Goal: Information Seeking & Learning: Learn about a topic

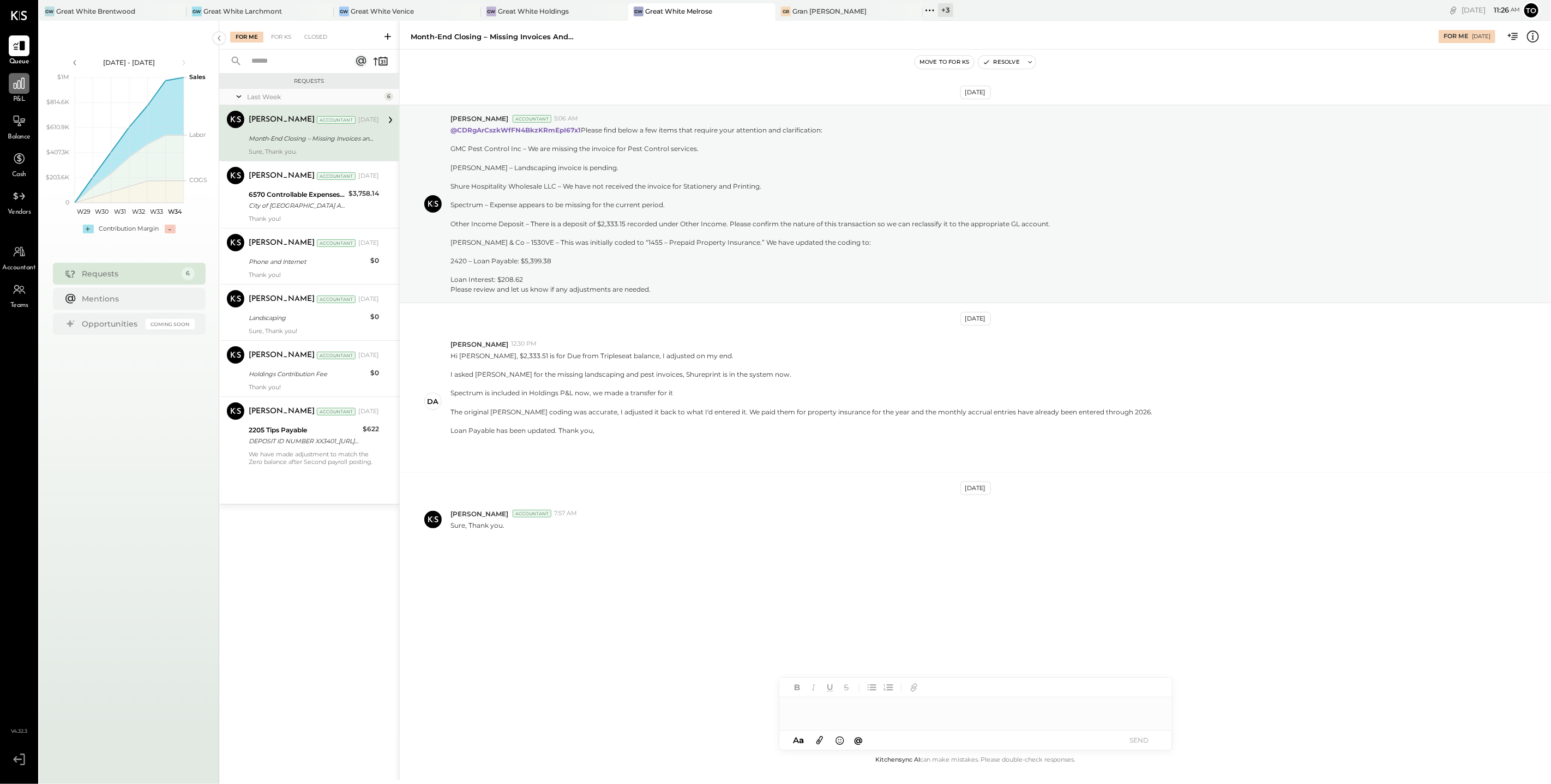
click at [29, 90] on div at bounding box center [19, 84] width 21 height 21
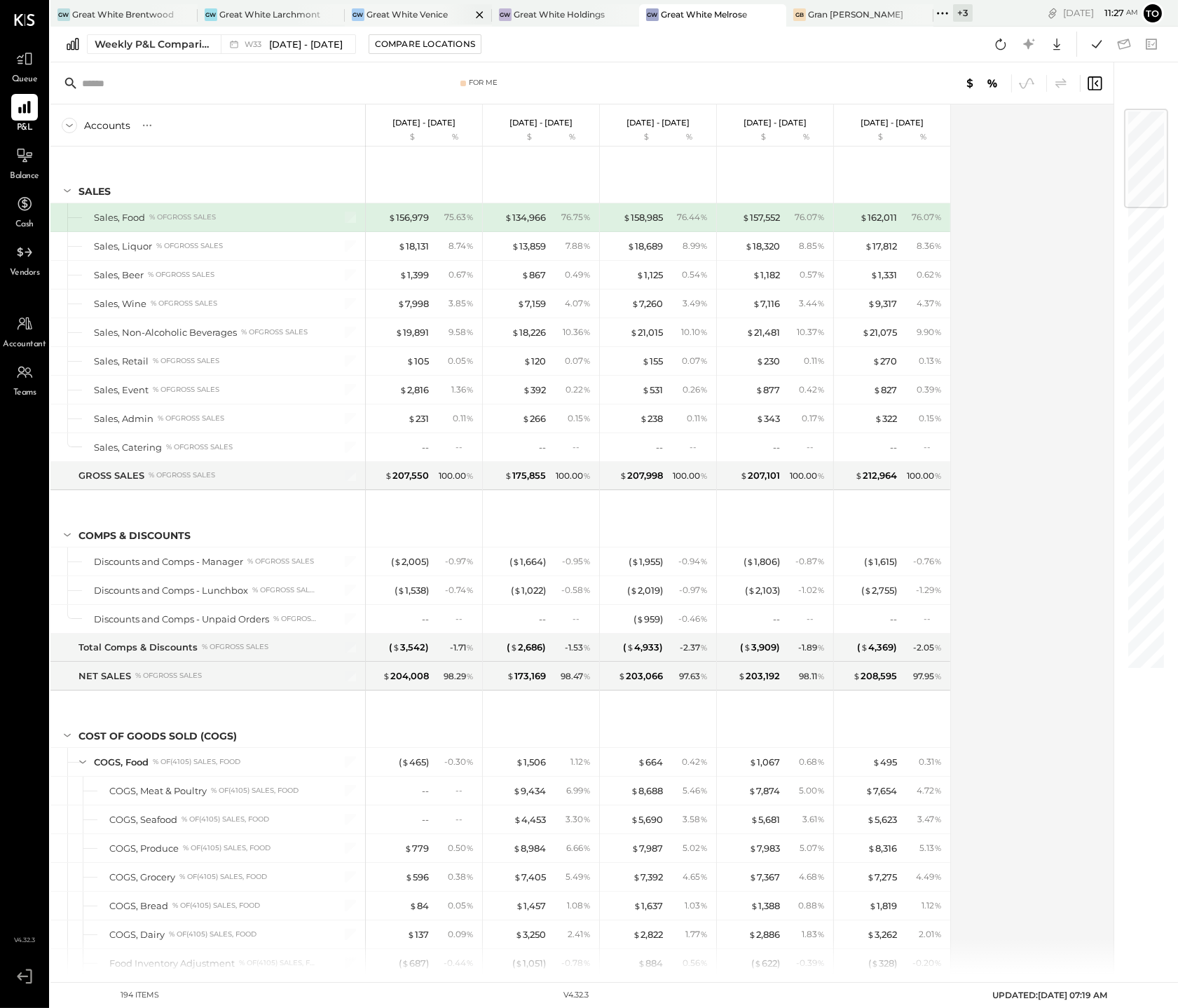
click at [420, 18] on div "Great White Venice" at bounding box center [407, 13] width 82 height 12
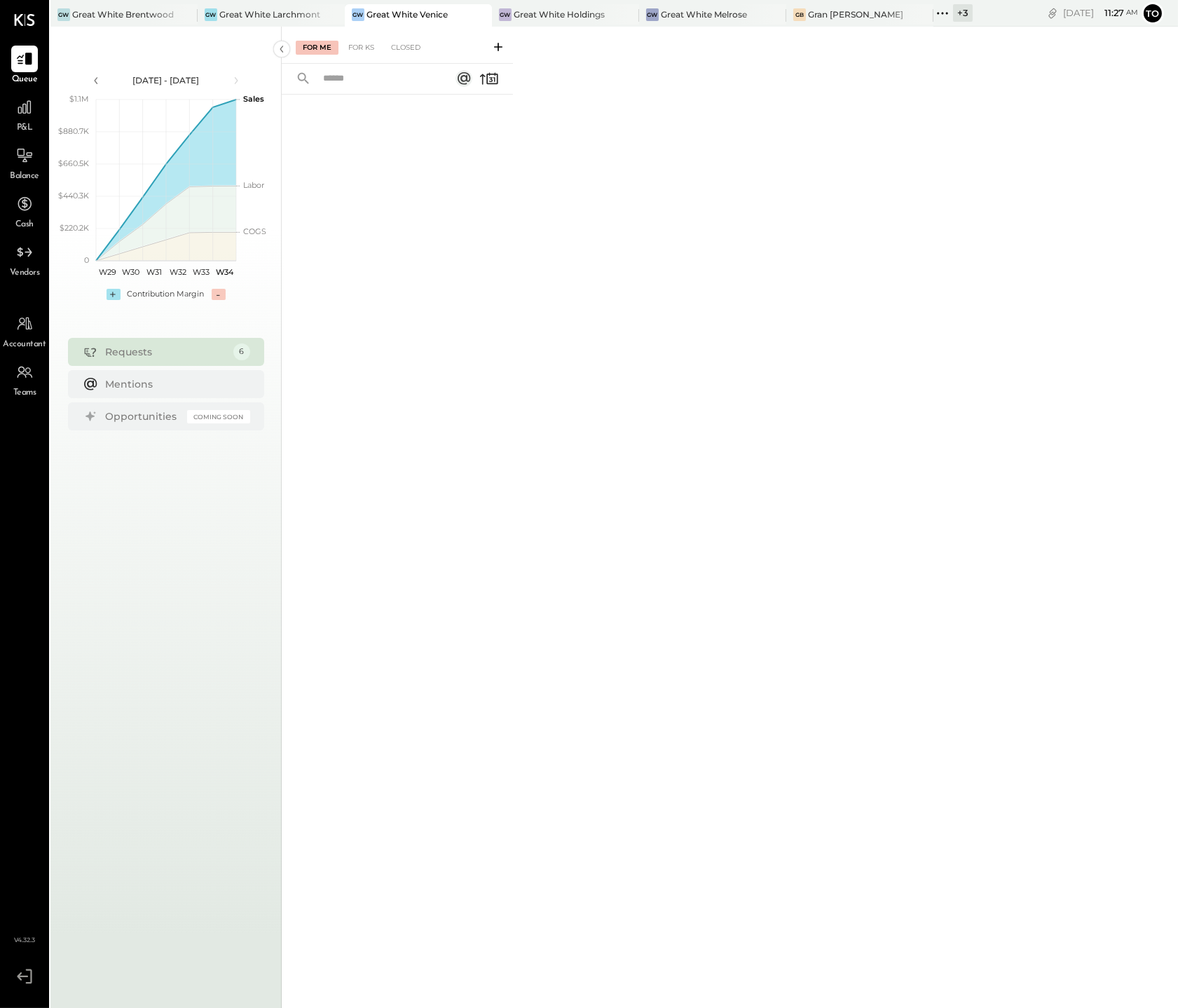
click at [200, 760] on div "[DATE] - [DATE] polygon, polyline { transition: fill-opacity 0.1s, stroke-opaci…" at bounding box center [166, 531] width 232 height 1008
click at [28, 112] on icon at bounding box center [24, 107] width 19 height 19
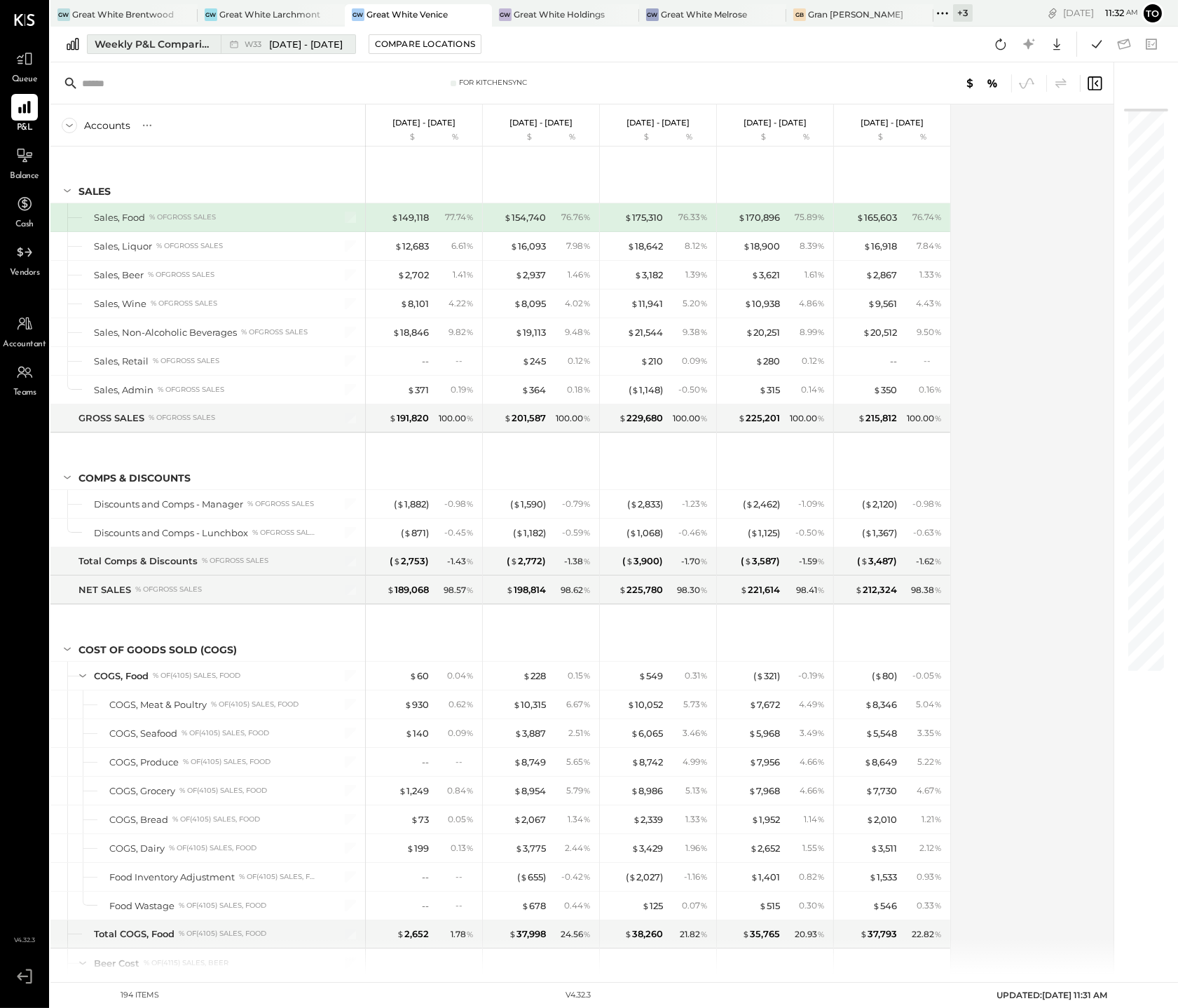
click at [160, 41] on div "Weekly P&L Comparison" at bounding box center [153, 44] width 118 height 14
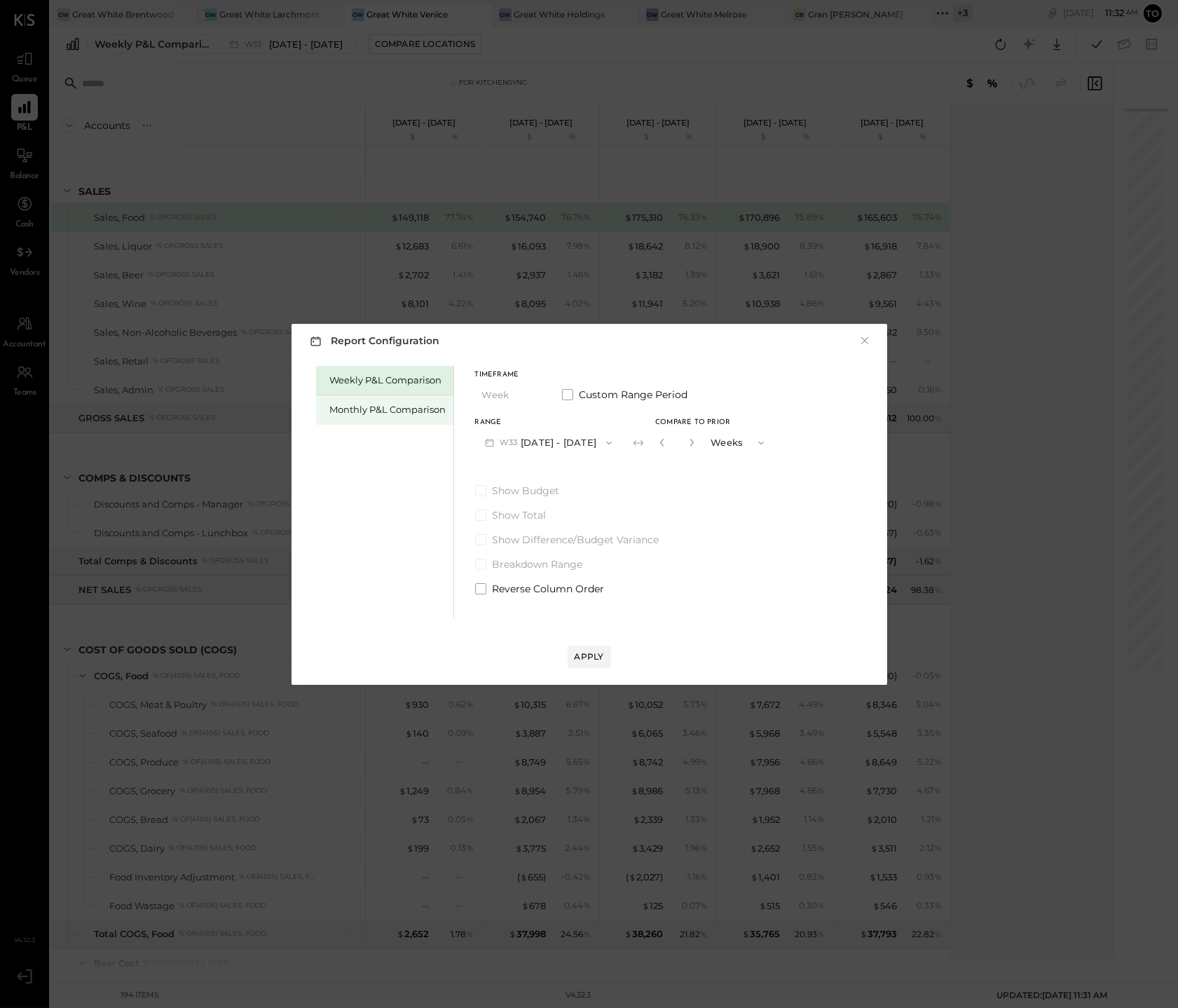
click at [393, 416] on div "Monthly P&L Comparison" at bounding box center [388, 409] width 116 height 13
click at [550, 433] on button "M08 [DATE] - [DATE]" at bounding box center [549, 442] width 148 height 26
click at [485, 409] on div "Timeframe Month Custom Range Period Range M08 [DATE] - [DATE] Compare" at bounding box center [583, 413] width 216 height 84
click at [506, 399] on button "Month" at bounding box center [510, 395] width 70 height 26
drag, startPoint x: 493, startPoint y: 476, endPoint x: 498, endPoint y: 460, distance: 16.8
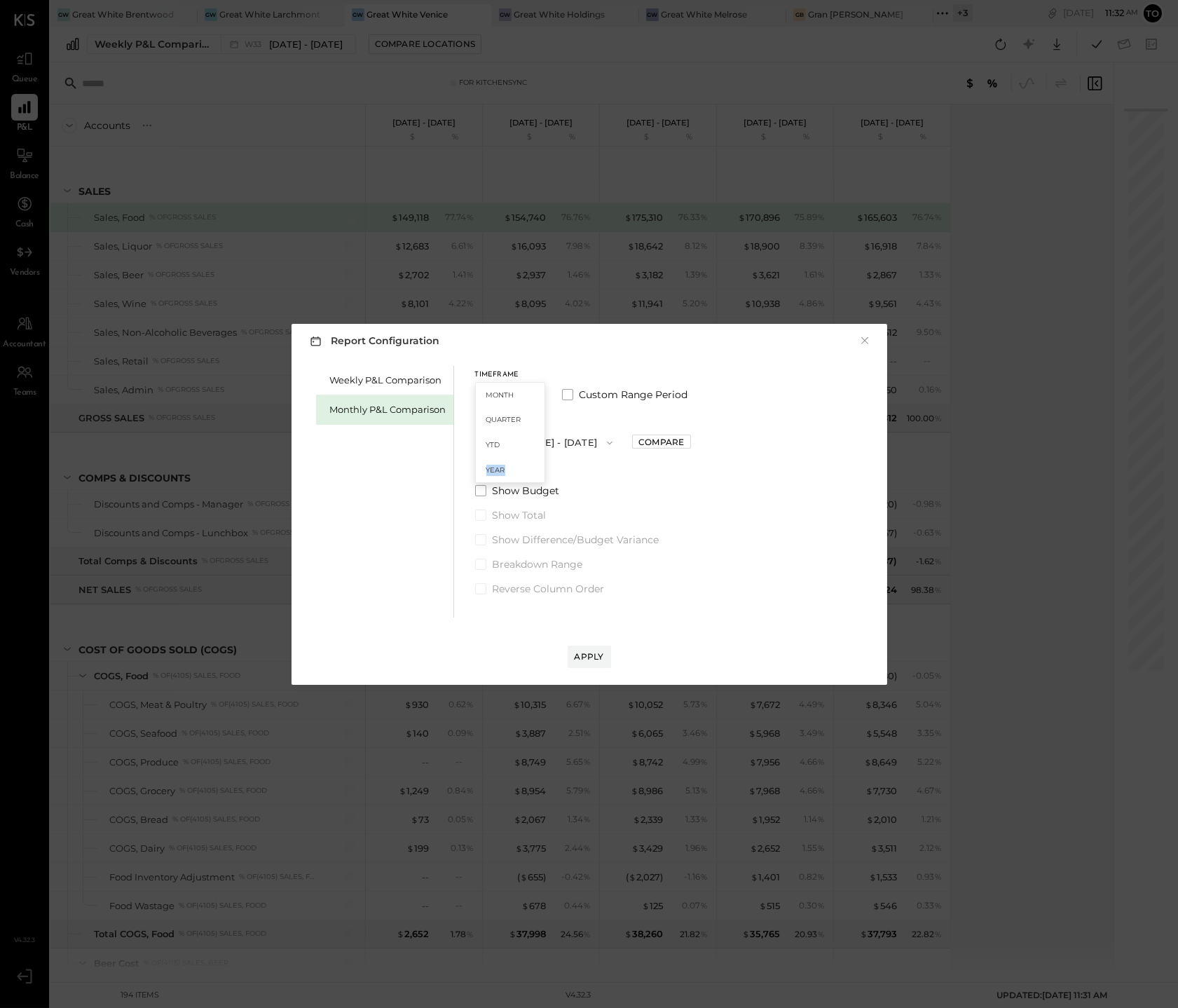
click at [498, 460] on div "Year" at bounding box center [510, 470] width 68 height 25
click at [496, 464] on div "Timeframe Year Custom Range Period Range [DATE] - [DATE] Compare Show Budget Sh…" at bounding box center [583, 480] width 216 height 230
click at [532, 444] on button "[DATE] - [DATE]" at bounding box center [549, 442] width 148 height 26
click at [541, 472] on span "[DATE] - [DATE]" at bounding box center [543, 473] width 67 height 12
click at [582, 658] on div "Apply" at bounding box center [589, 656] width 29 height 12
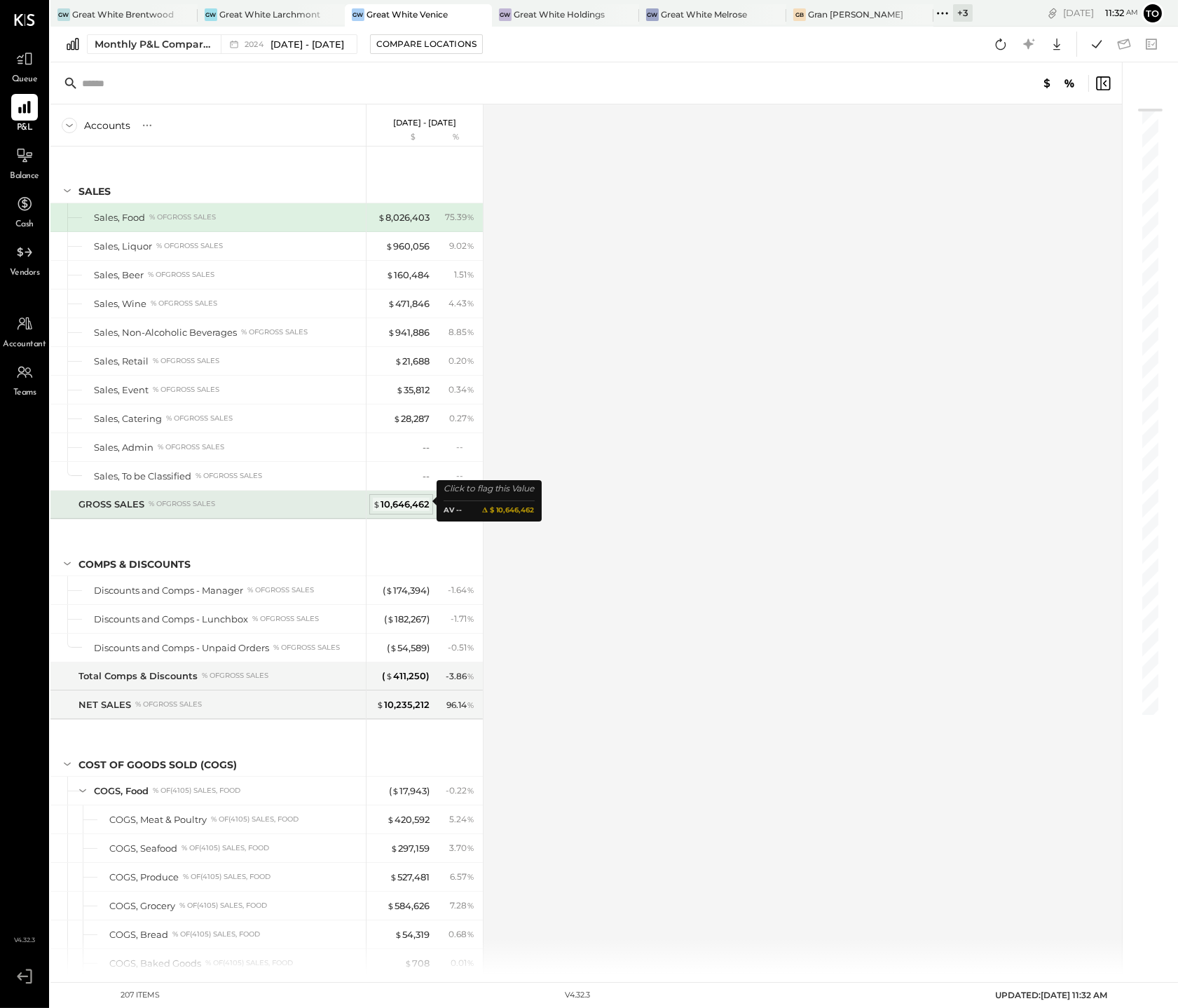
click at [406, 502] on div "$ 10,646,462" at bounding box center [401, 504] width 57 height 13
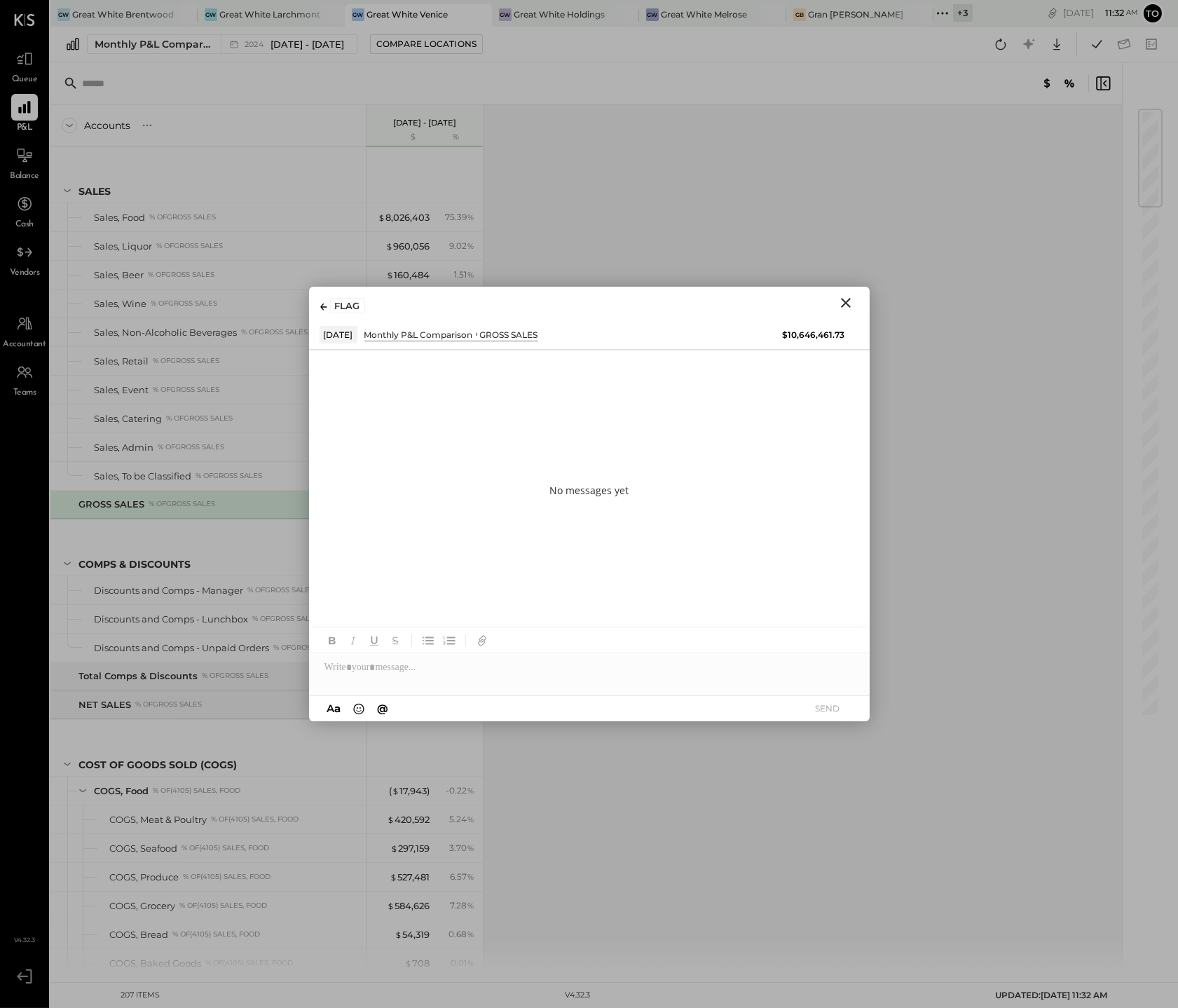
click at [848, 296] on icon "Close" at bounding box center [845, 303] width 17 height 17
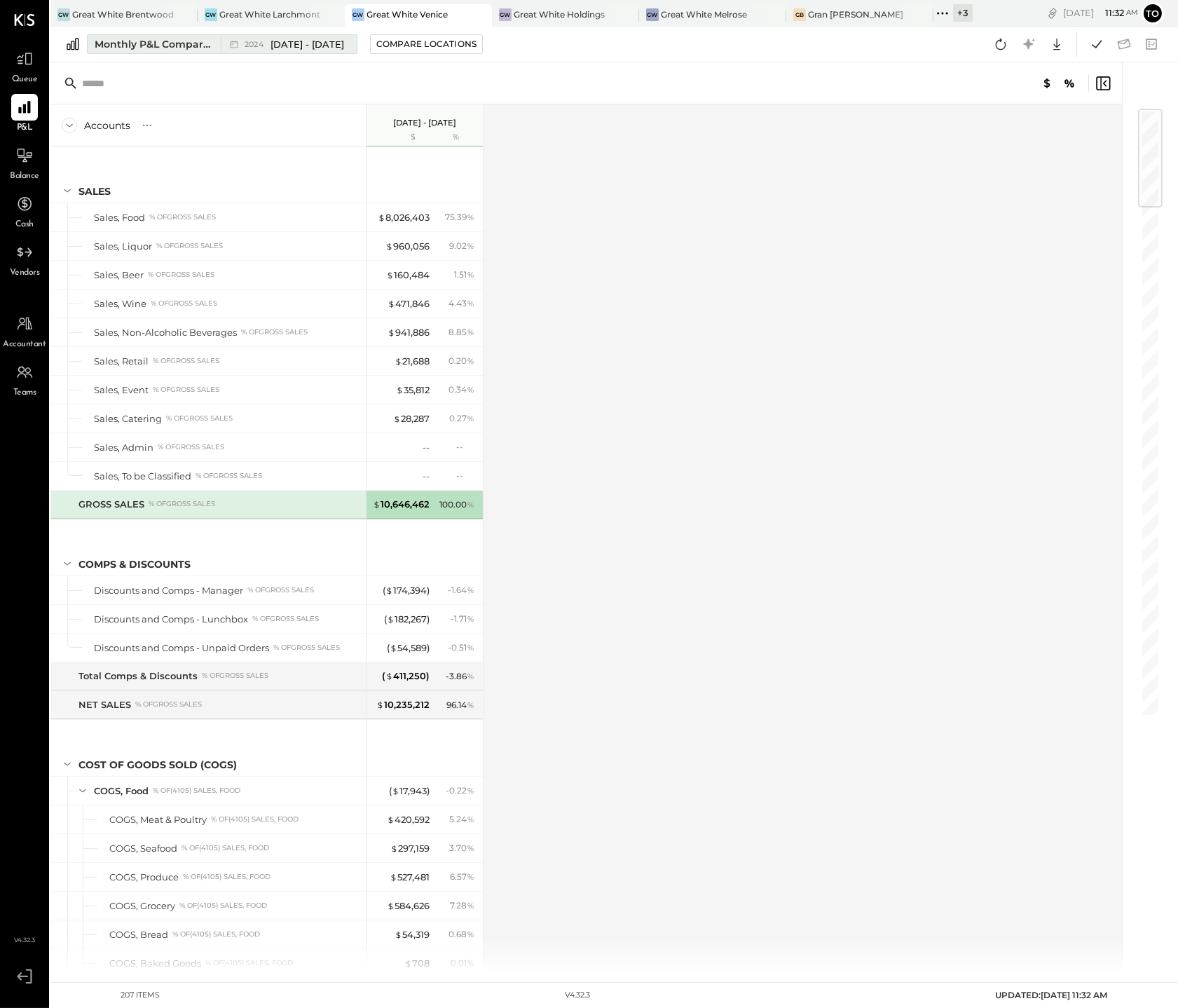
click at [295, 50] on span "[DATE] - [DATE]" at bounding box center [307, 44] width 74 height 13
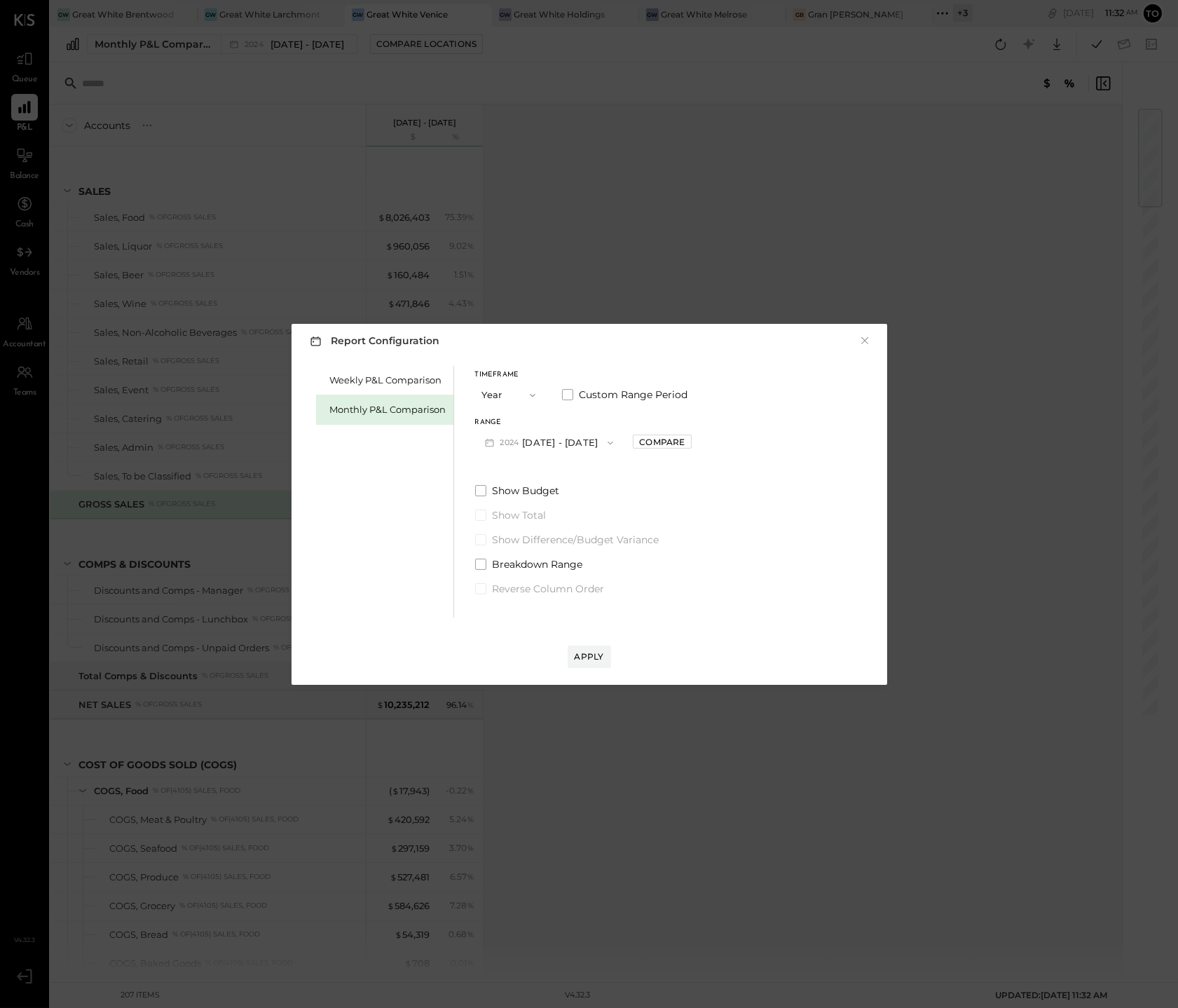
click at [567, 448] on button "[DATE] - [DATE]" at bounding box center [550, 442] width 149 height 26
click at [587, 508] on div "[DATE] - [DATE]" at bounding box center [556, 504] width 160 height 29
click at [594, 648] on button "Apply" at bounding box center [589, 657] width 43 height 22
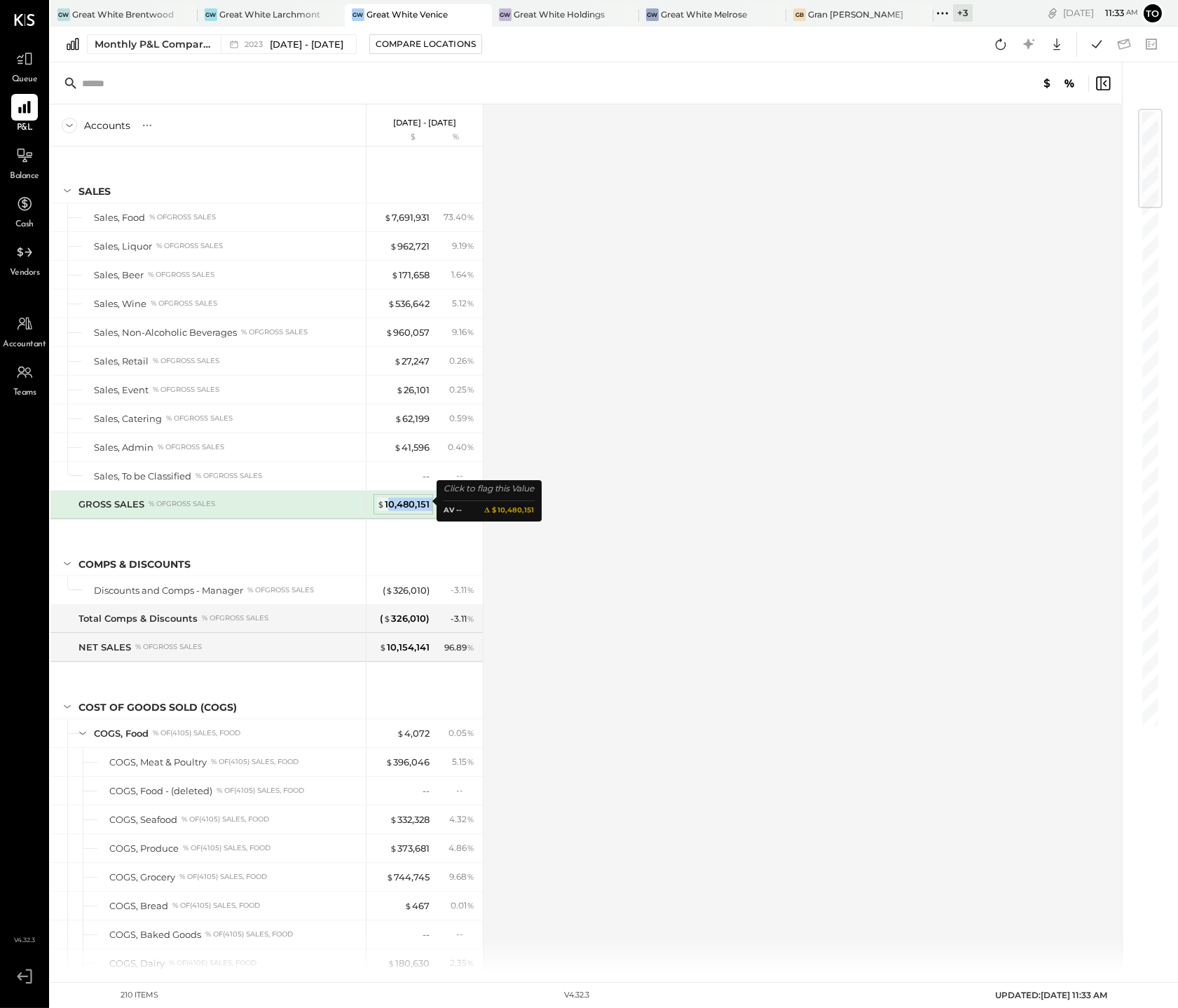
drag, startPoint x: 433, startPoint y: 500, endPoint x: 388, endPoint y: 500, distance: 45.0
click at [388, 500] on div "$ 10,480,151 100.00 %" at bounding box center [426, 505] width 106 height 28
copy div "0,480,151"
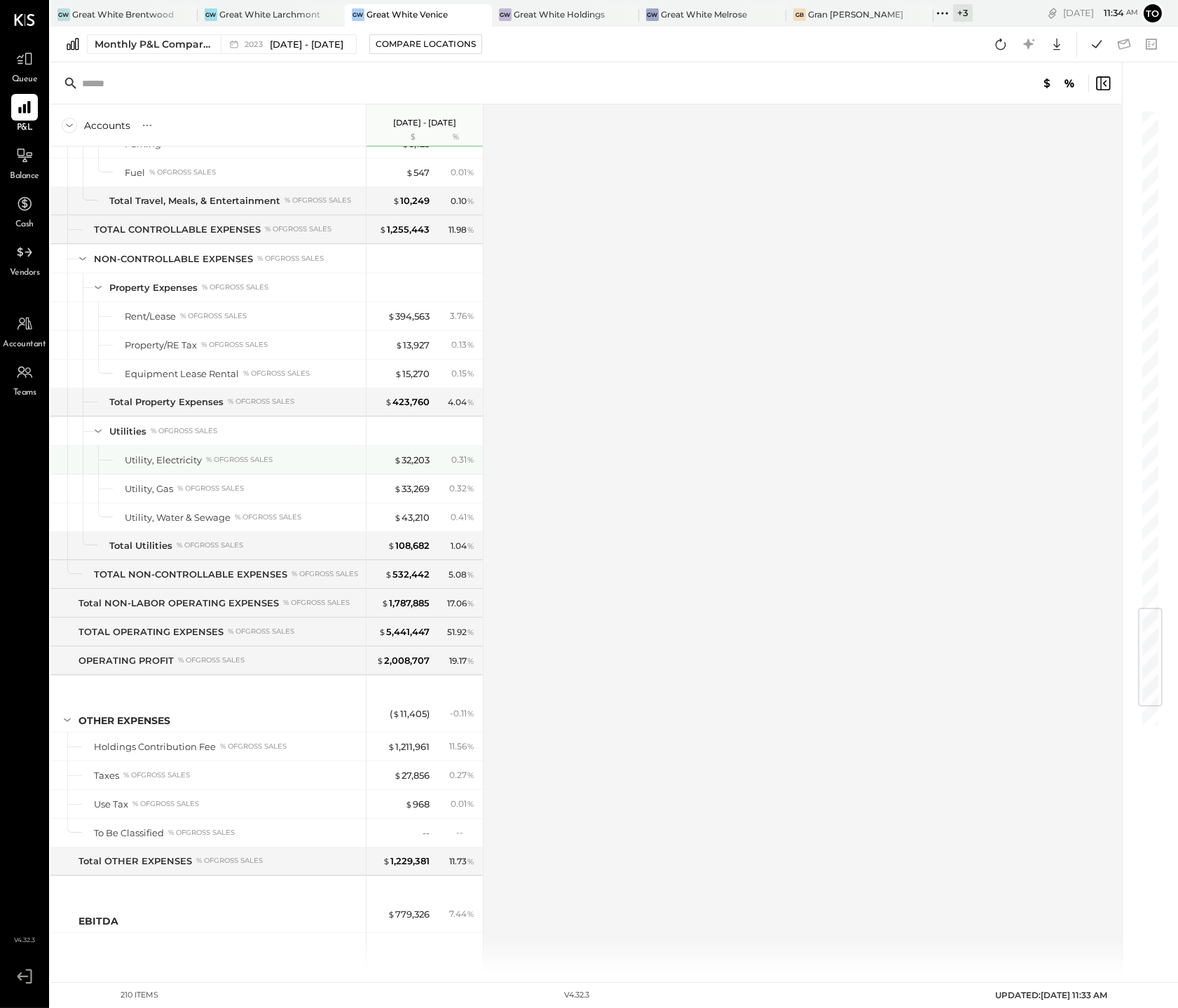
scroll to position [4161, 0]
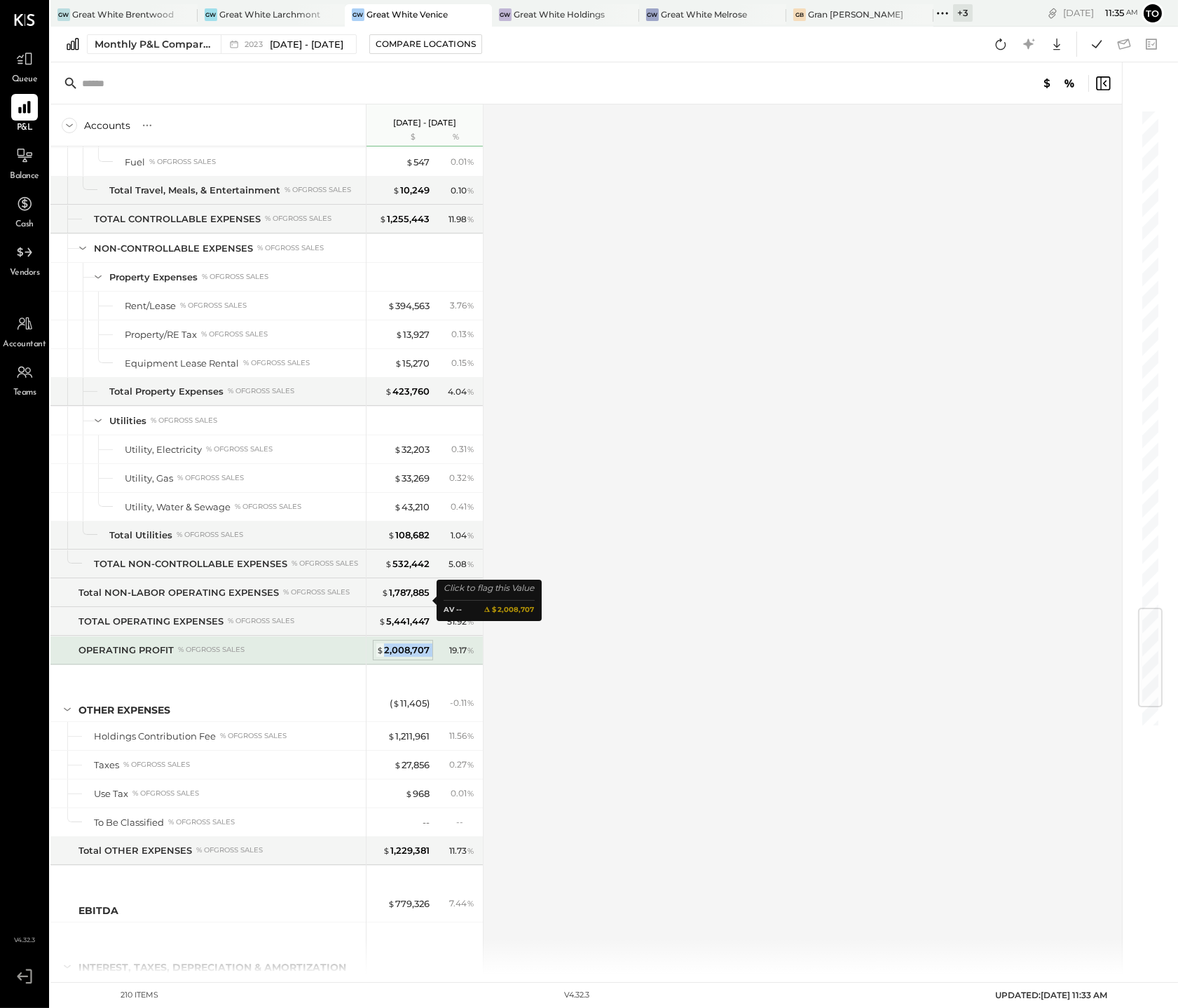
drag, startPoint x: 436, startPoint y: 602, endPoint x: 384, endPoint y: 602, distance: 52.0
click at [384, 636] on div "$ 2,008,707 19.17 %" at bounding box center [426, 650] width 106 height 28
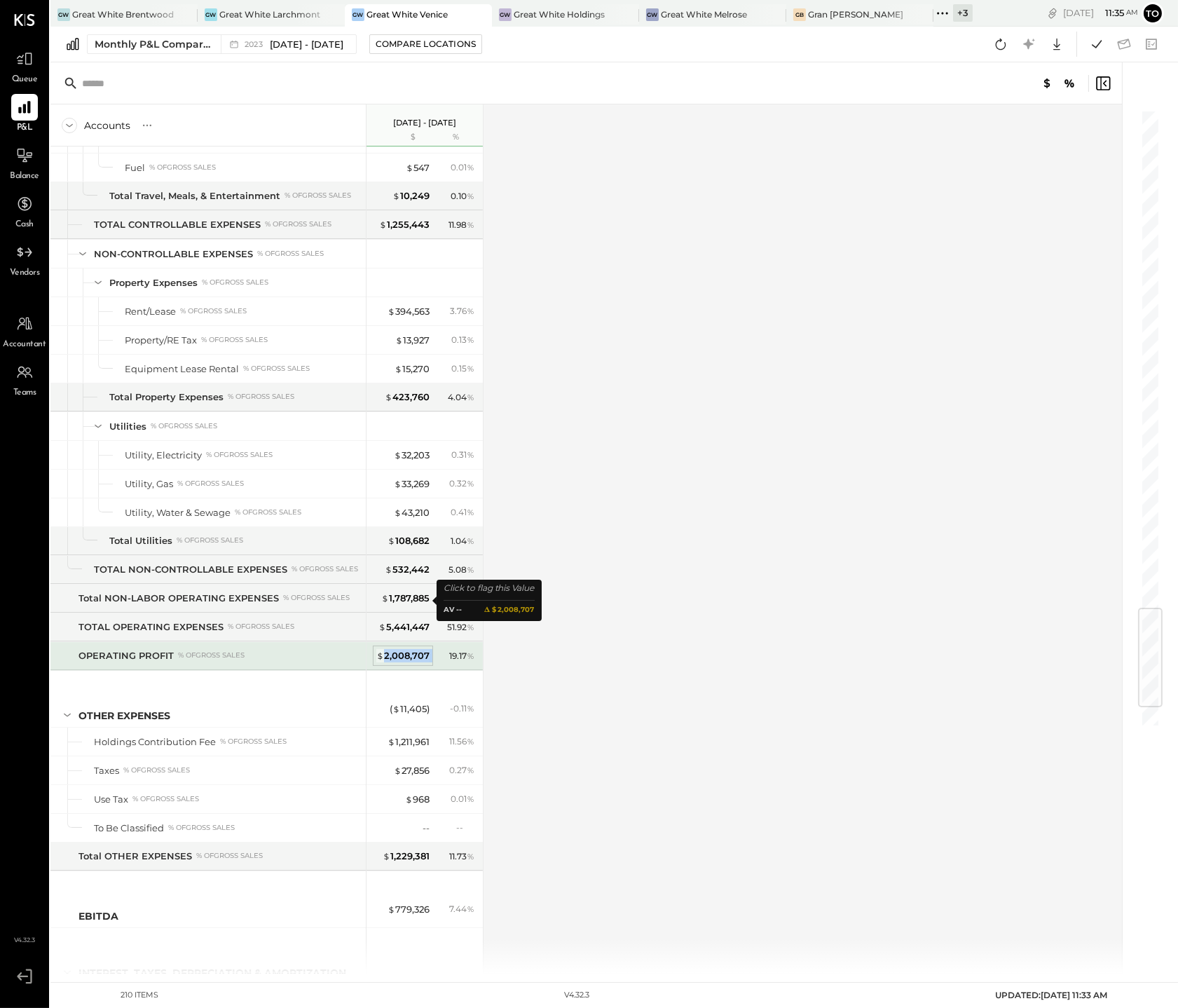
copy div "2,008,707"
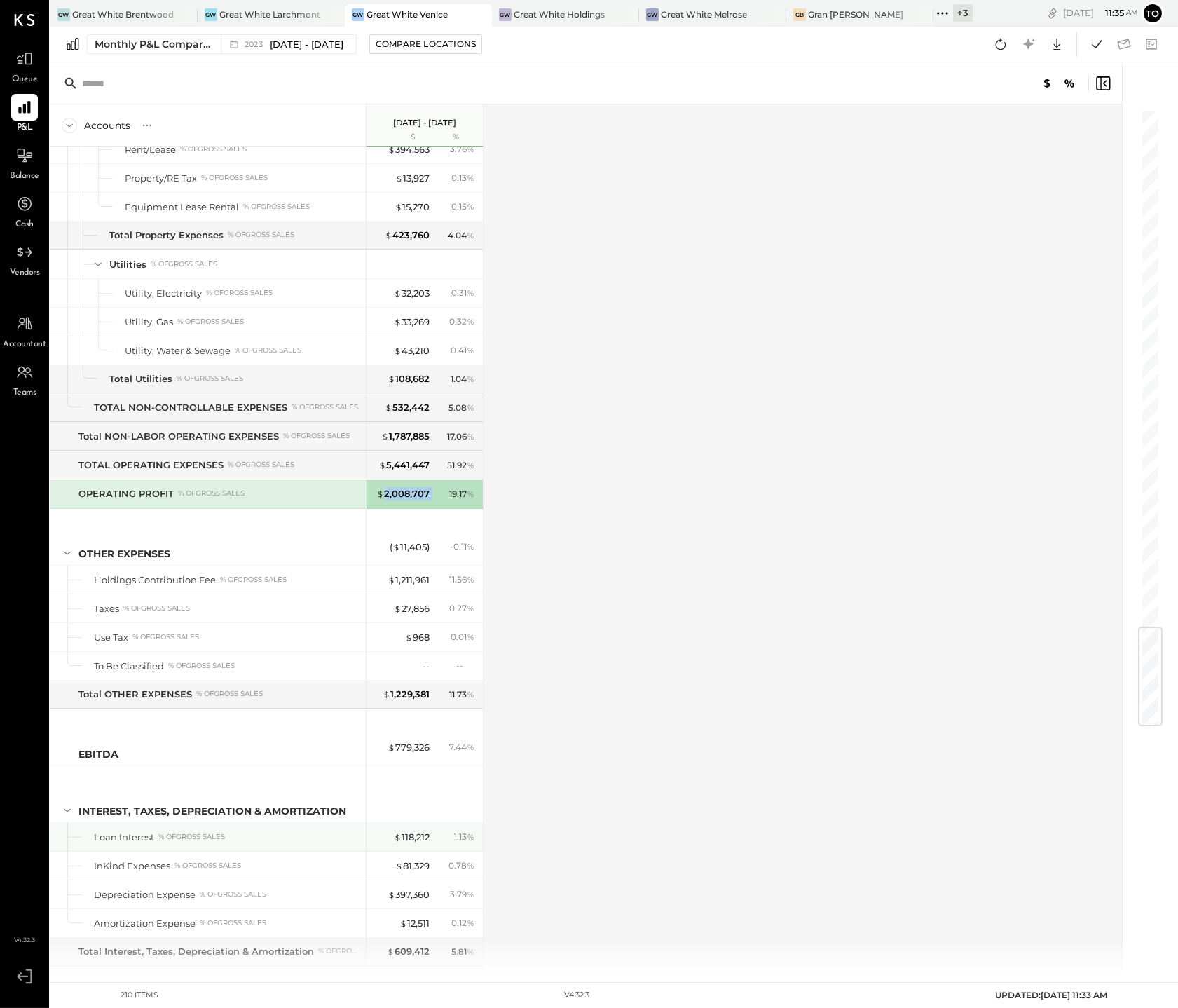
scroll to position [4322, 0]
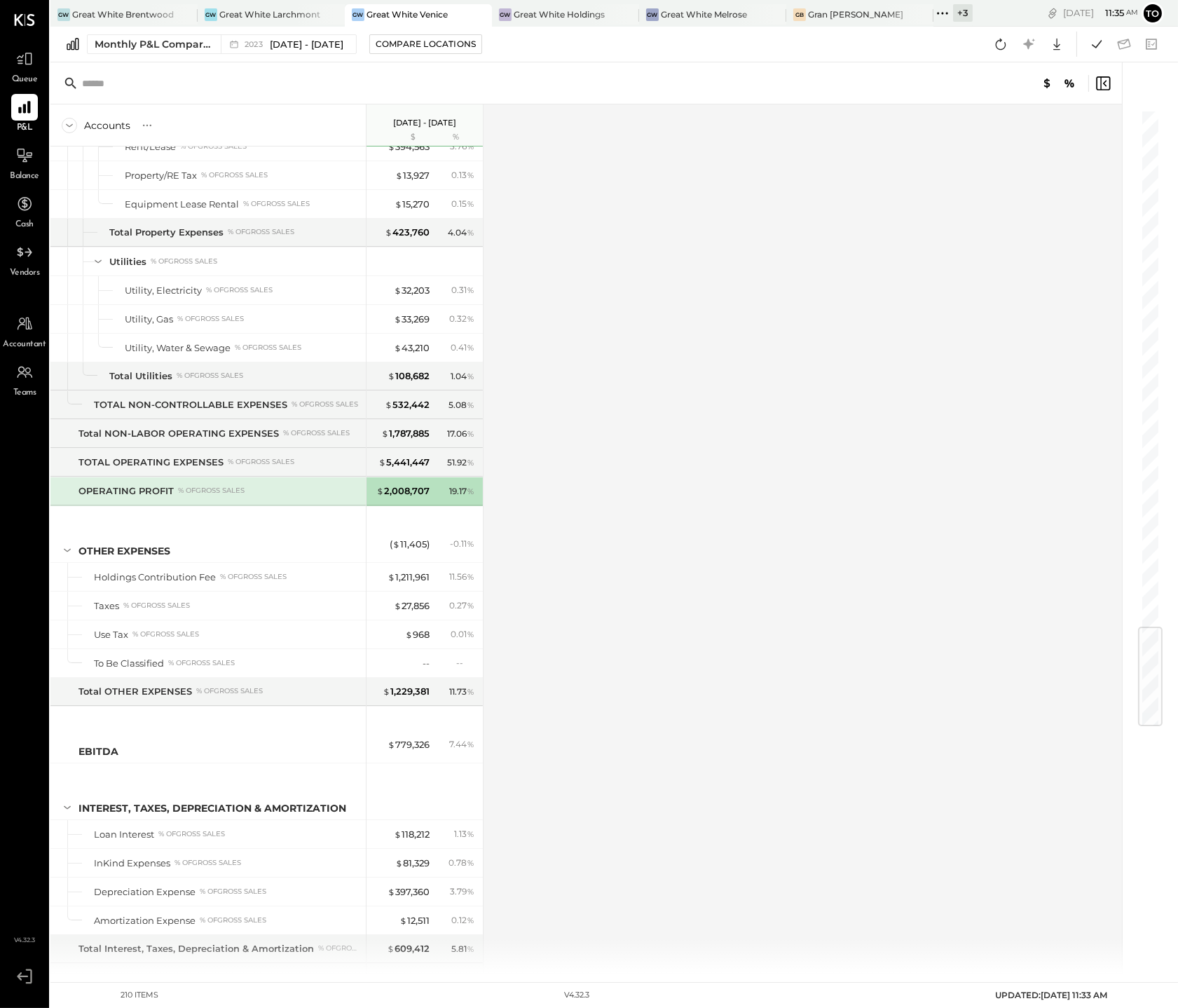
click at [676, 331] on div "Accounts S % GL [DATE] - [DATE] $ % SALES Sales, Food % of GROSS SALES Sales, L…" at bounding box center [587, 539] width 1074 height 870
click at [286, 42] on span "[DATE] - [DATE]" at bounding box center [306, 44] width 74 height 13
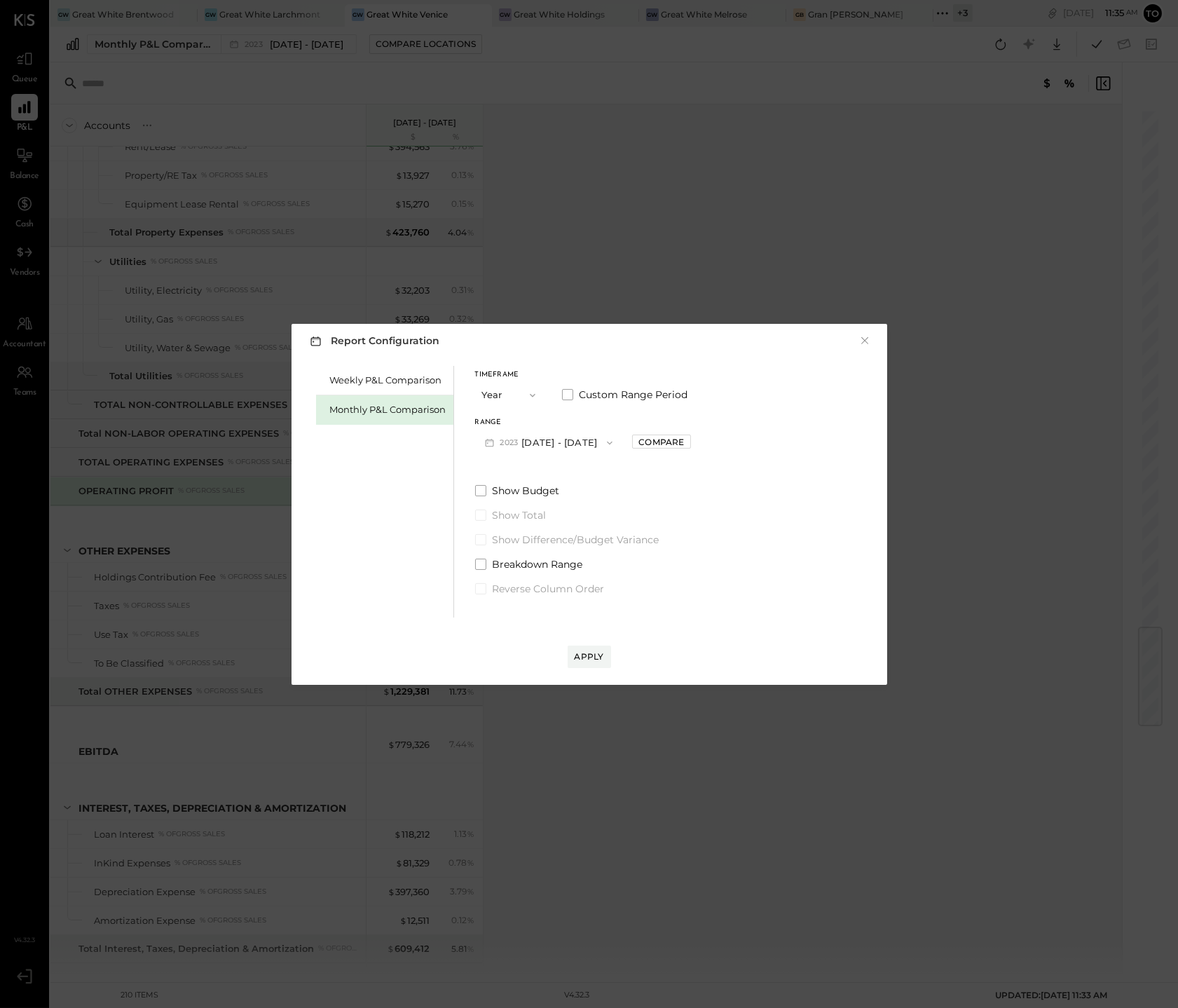
click at [579, 445] on button "[DATE] - [DATE]" at bounding box center [549, 442] width 148 height 26
click at [566, 476] on span "[DATE] - [DATE]" at bounding box center [543, 473] width 67 height 12
click at [586, 654] on div "Apply" at bounding box center [589, 656] width 29 height 12
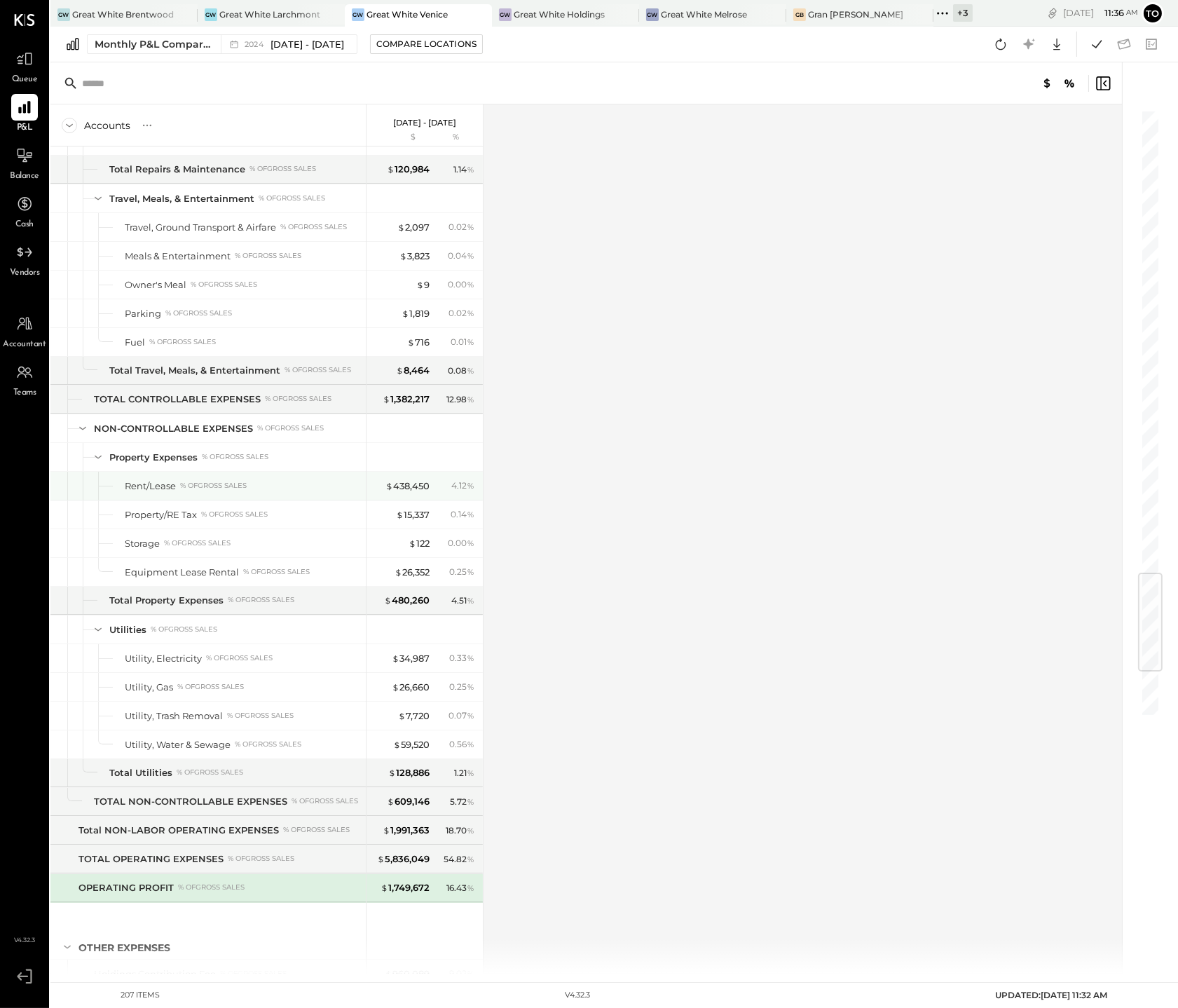
scroll to position [4237, 0]
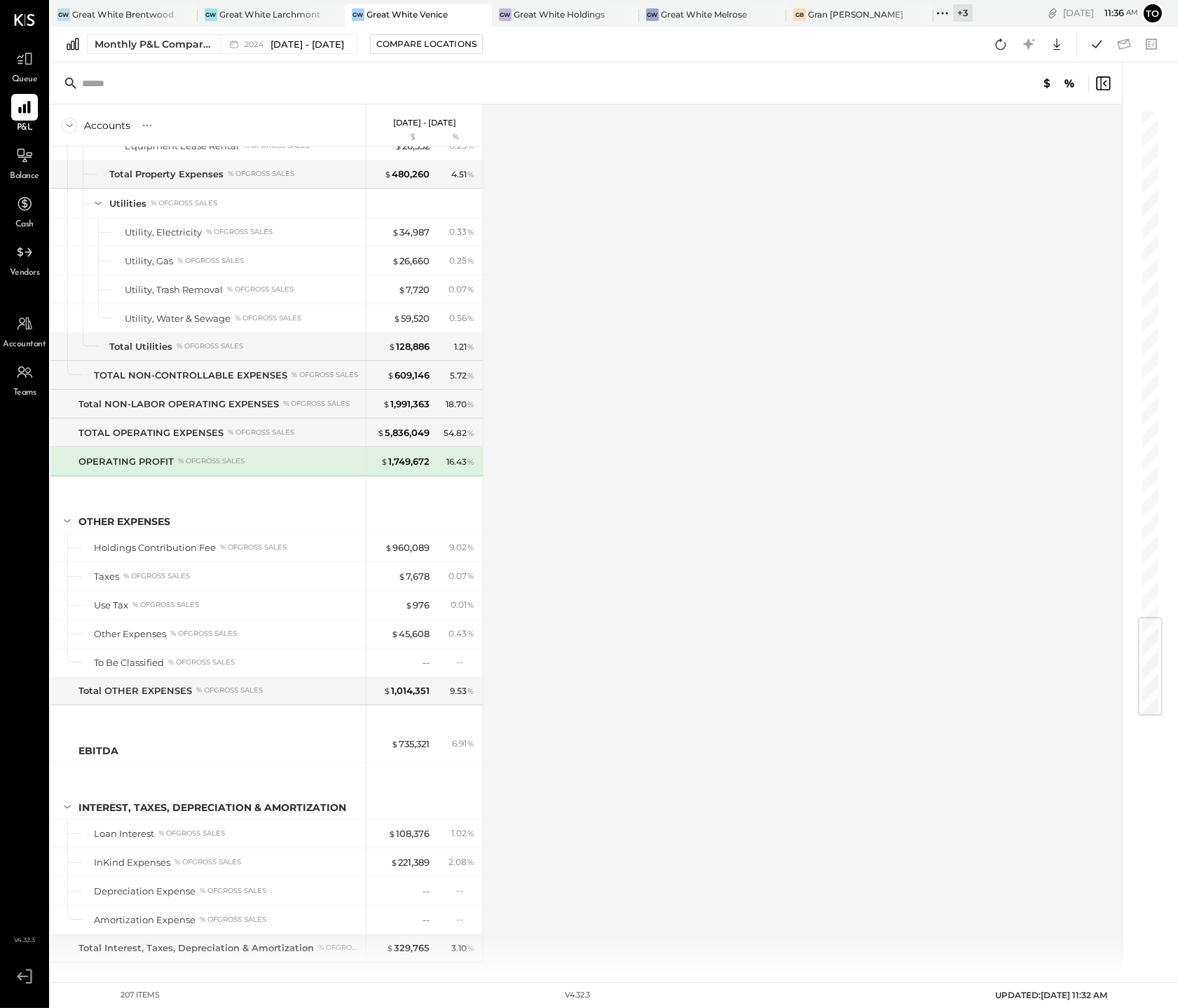
click at [651, 351] on div "Accounts S % GL [DATE] - [DATE] $ % SALES Sales, Food % of GROSS SALES Sales, L…" at bounding box center [587, 539] width 1074 height 870
click at [559, 299] on div "Accounts S % GL [DATE] - [DATE] $ % SALES Sales, Food % of GROSS SALES Sales, L…" at bounding box center [587, 539] width 1074 height 870
click at [258, 12] on div "Great White Larchmont" at bounding box center [270, 13] width 101 height 12
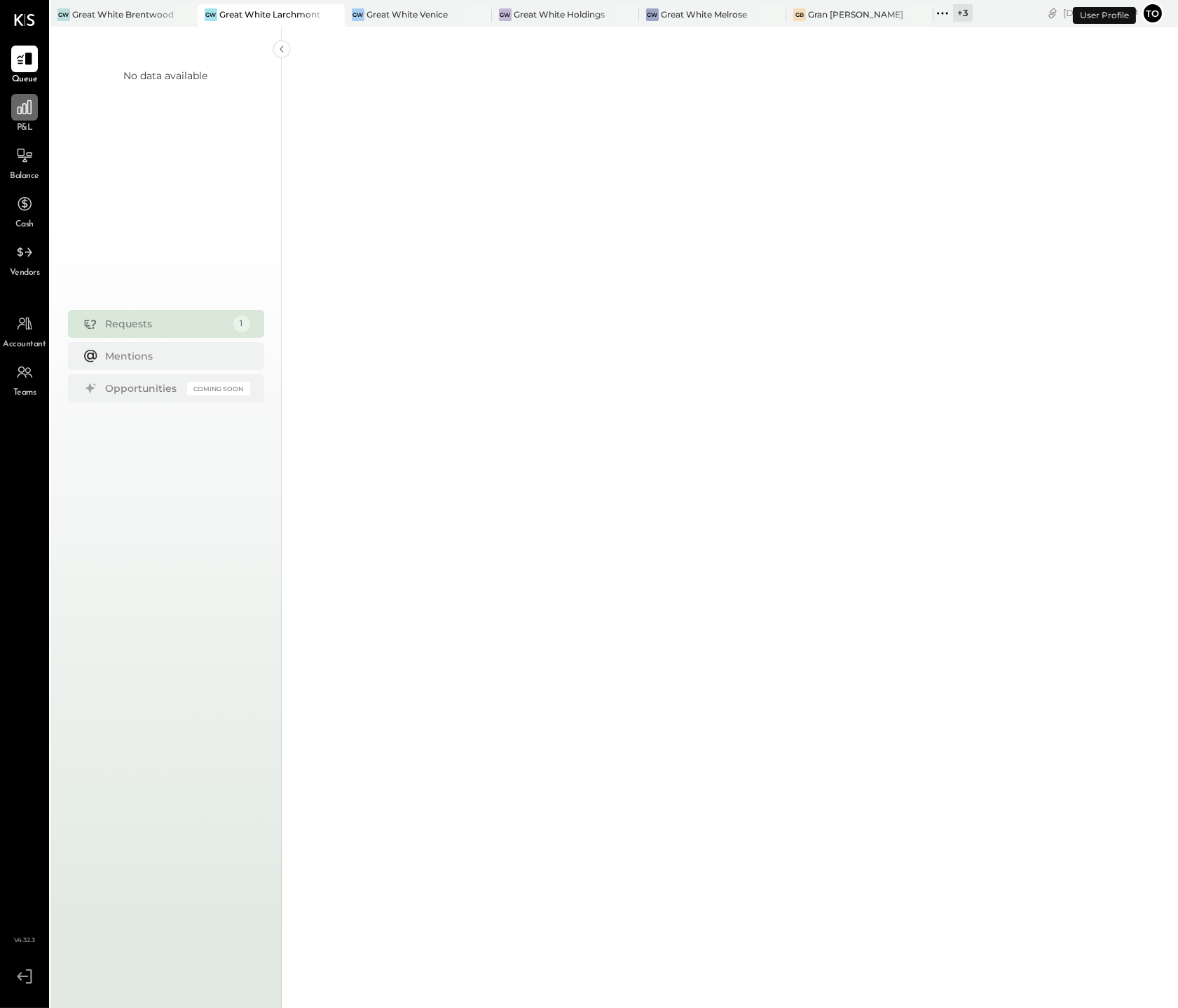
click at [22, 116] on div at bounding box center [25, 107] width 27 height 27
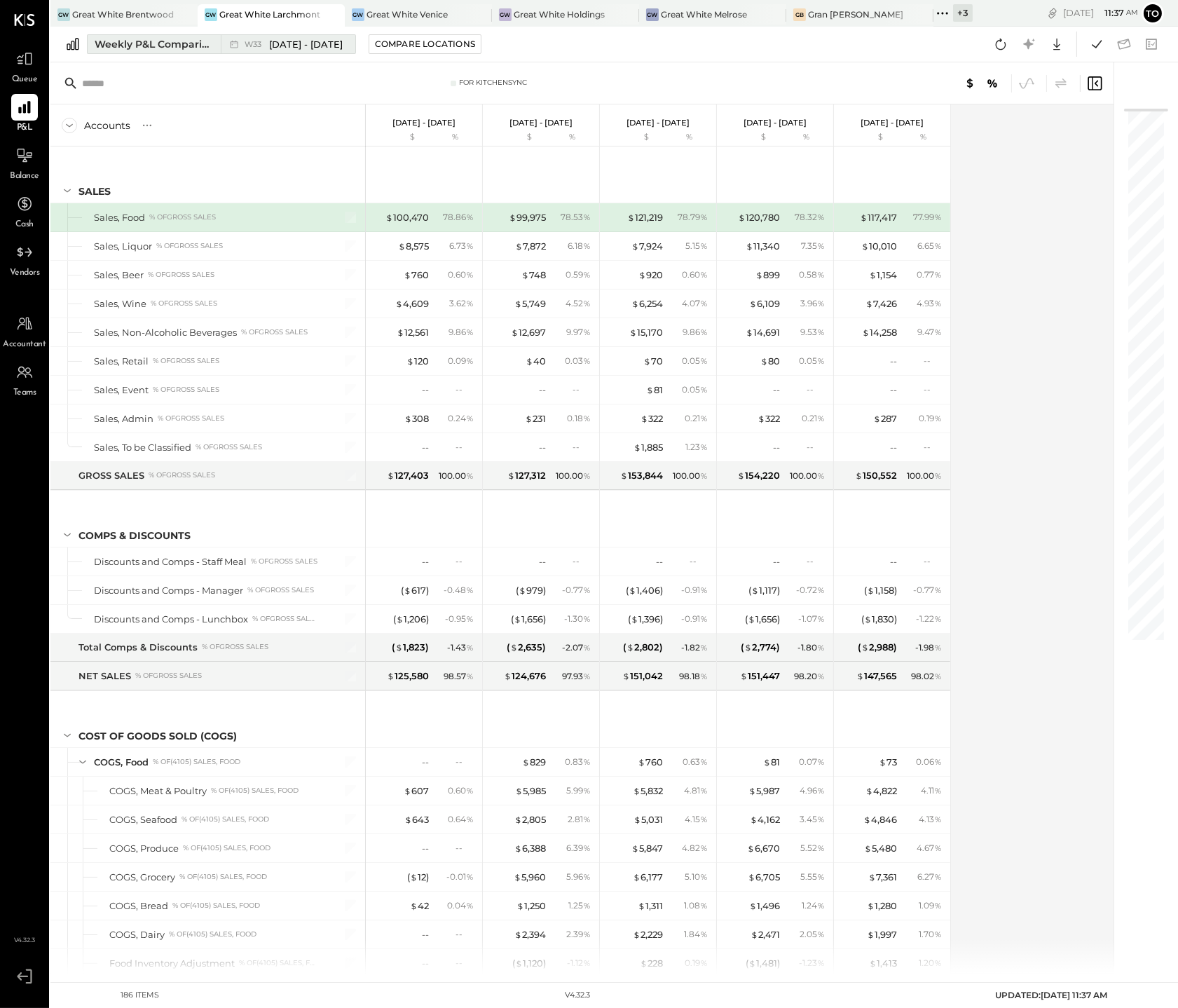
click at [173, 42] on div "Weekly P&L Comparison" at bounding box center [153, 44] width 118 height 14
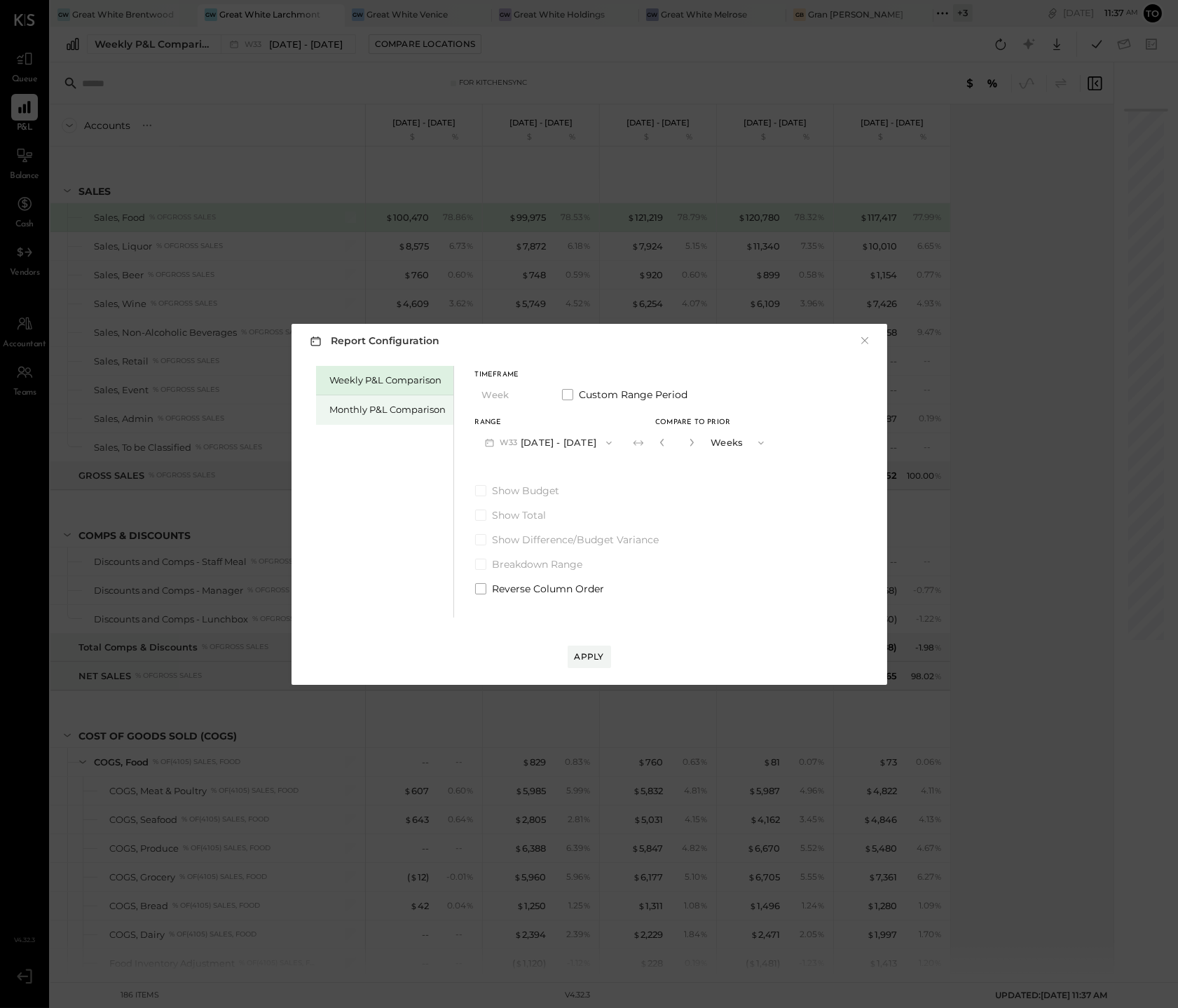
click at [407, 414] on div "Monthly P&L Comparison" at bounding box center [388, 409] width 116 height 13
click at [534, 392] on icon "button" at bounding box center [532, 395] width 12 height 12
click at [502, 467] on span "Year" at bounding box center [495, 470] width 19 height 9
click at [562, 456] on div "Timeframe Year Custom Range Period Range [DATE] - [DATE] Compare Show Budget Sh…" at bounding box center [583, 480] width 216 height 230
click at [565, 446] on button "[DATE] - [DATE]" at bounding box center [549, 442] width 148 height 26
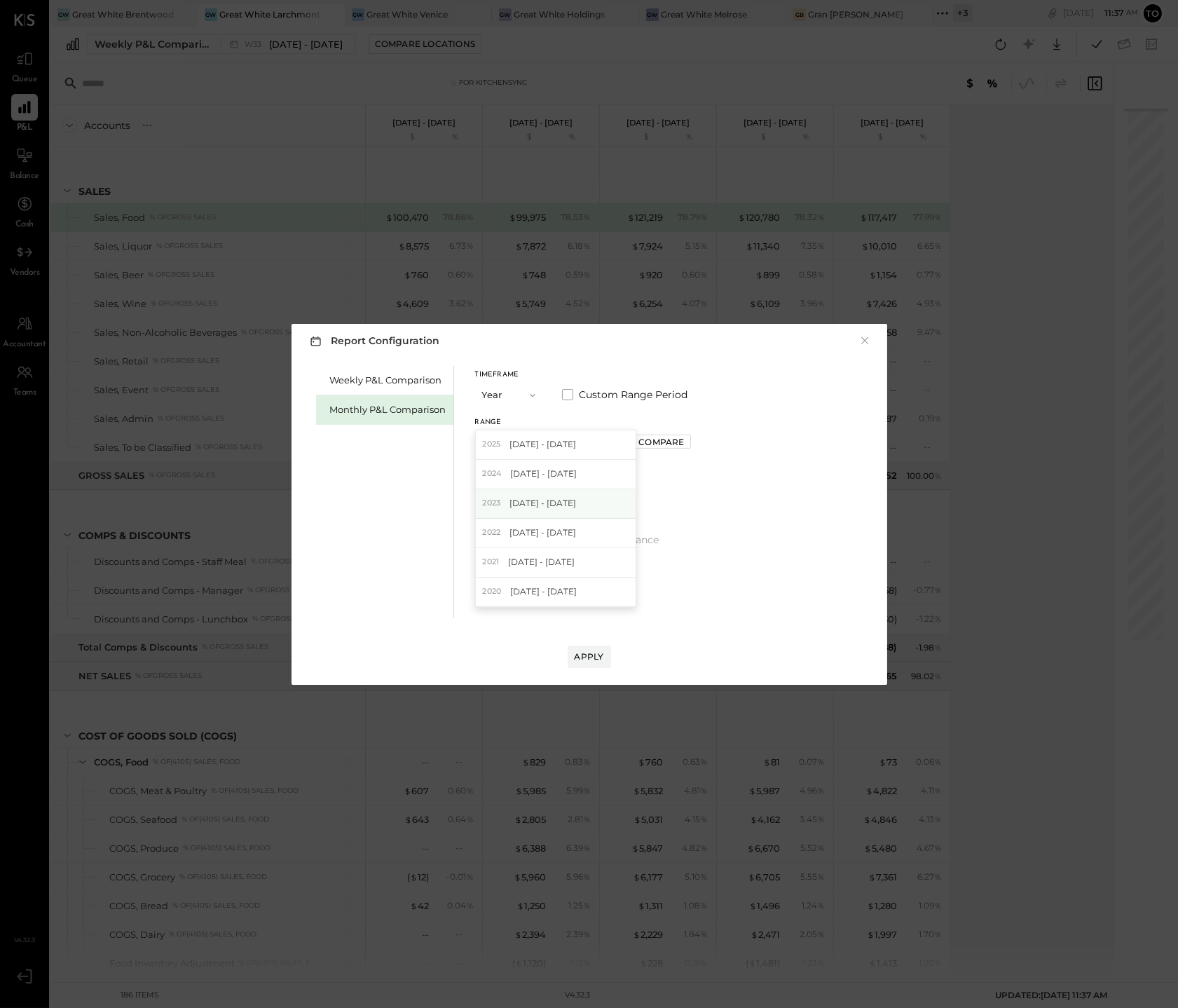
click at [546, 503] on span "[DATE] - [DATE]" at bounding box center [542, 502] width 67 height 12
click at [589, 658] on div "Apply" at bounding box center [589, 656] width 29 height 12
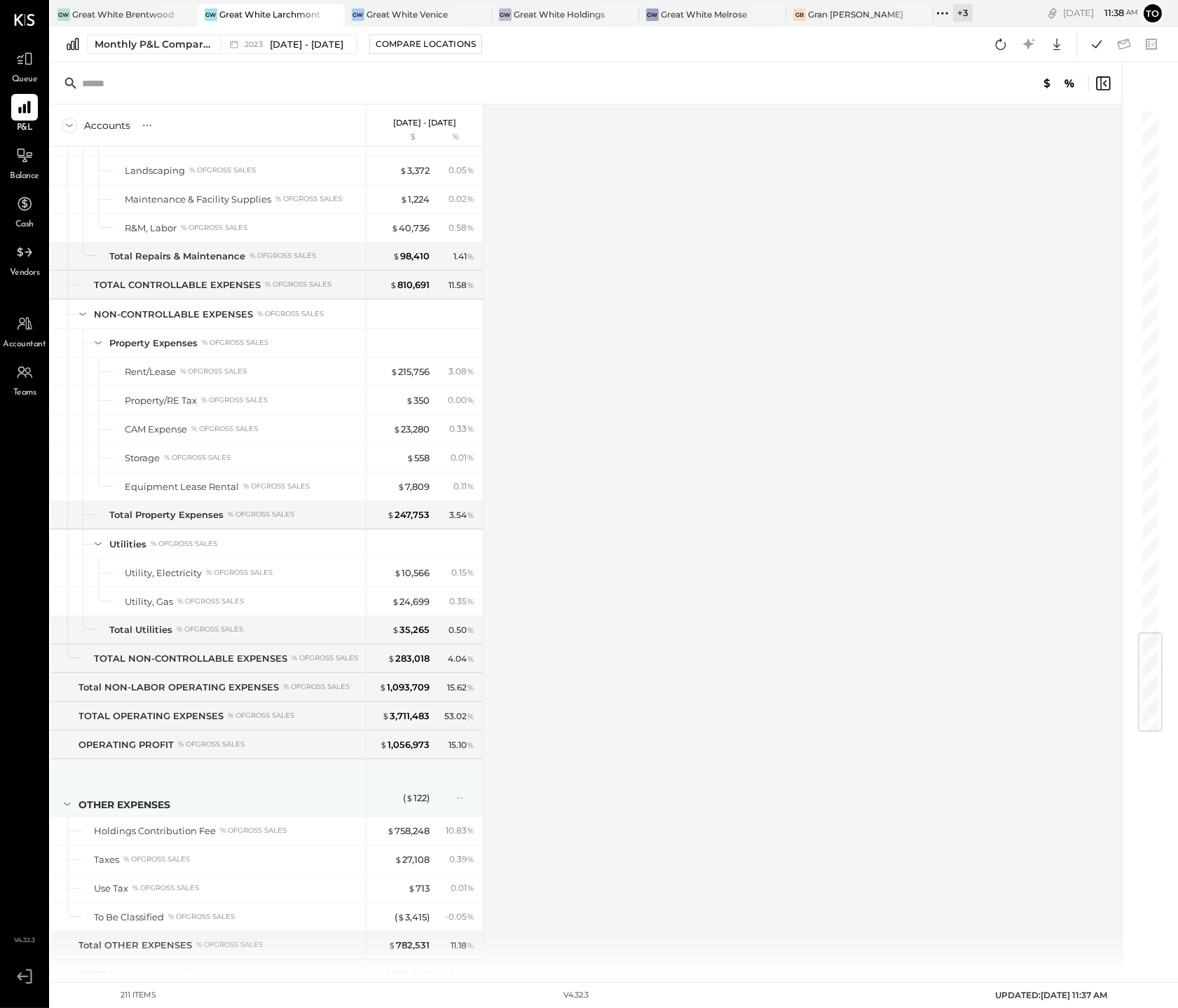
scroll to position [4351, 0]
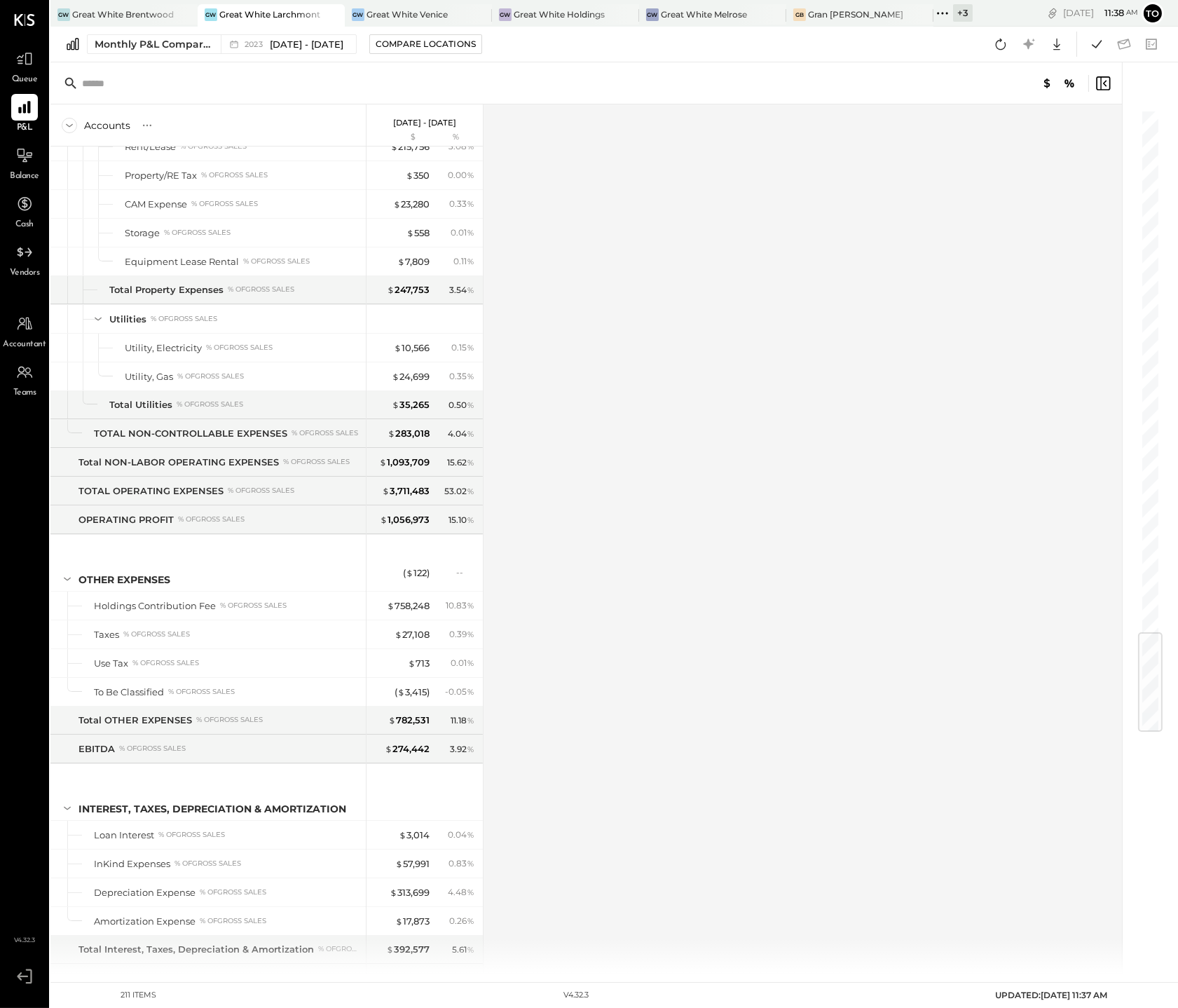
click at [303, 54] on div "Monthly P&L Comparison [DATE] - [DATE] Compare Locations Google Sheets Excel" at bounding box center [614, 44] width 1127 height 35
click at [306, 42] on span "[DATE] - [DATE]" at bounding box center [306, 44] width 74 height 13
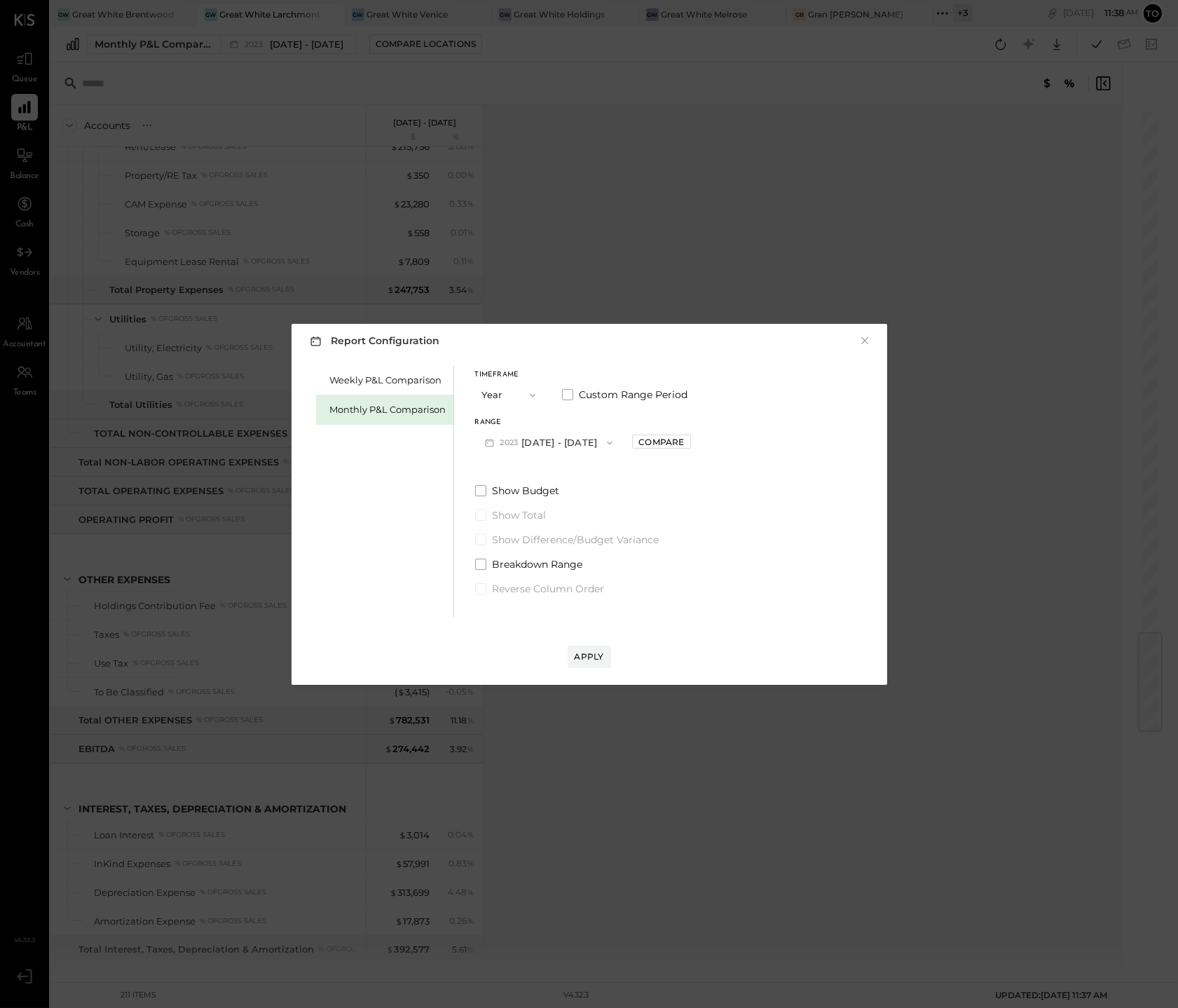
click at [557, 435] on button "[DATE] - [DATE]" at bounding box center [549, 442] width 148 height 26
click at [569, 468] on span "[DATE] - [DATE]" at bounding box center [543, 473] width 67 height 12
click at [607, 657] on button "Apply" at bounding box center [589, 657] width 43 height 22
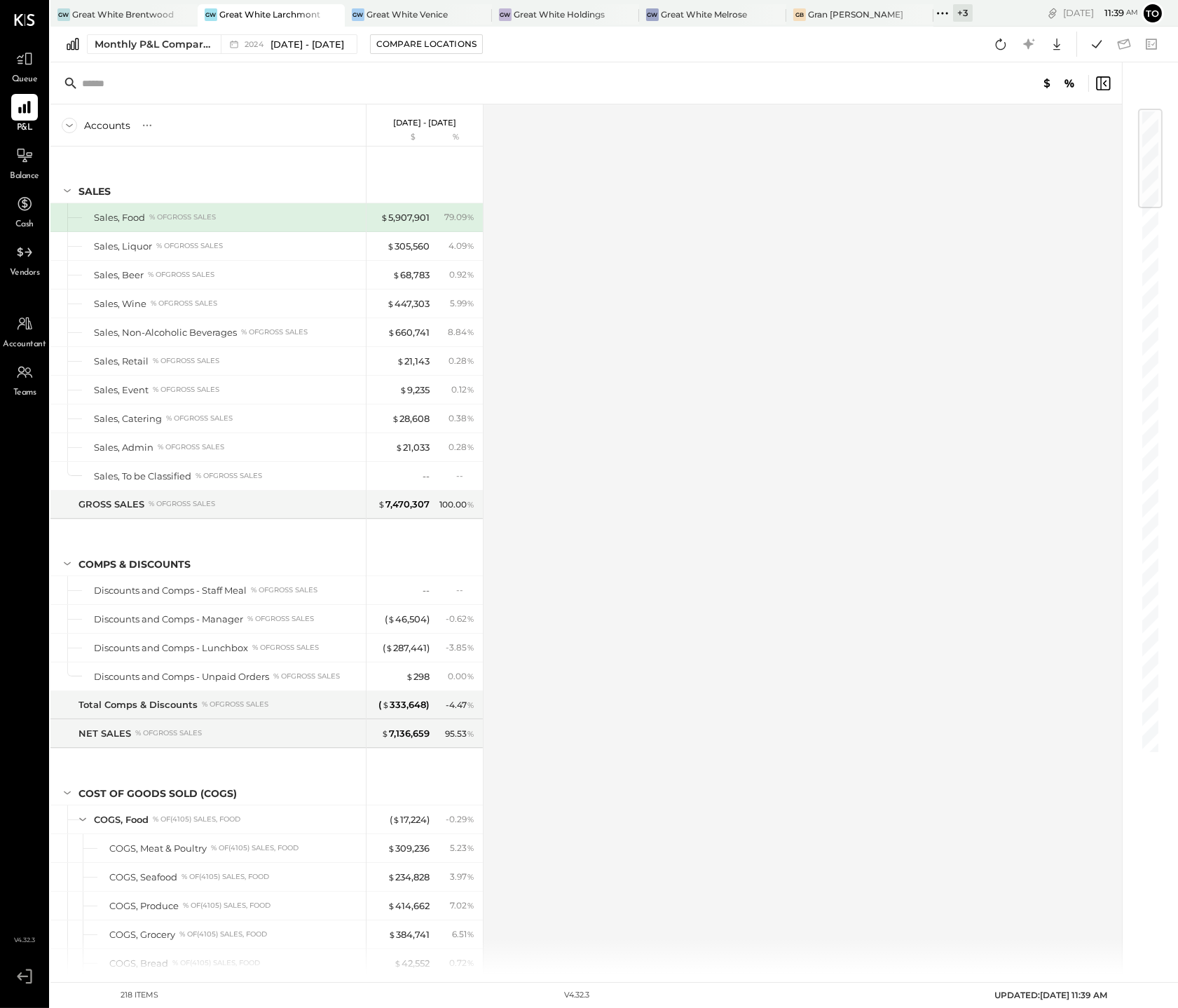
click at [622, 293] on div "Accounts S % GL [DATE] - [DATE] $ % SALES Sales, Food % of GROSS SALES Sales, L…" at bounding box center [587, 539] width 1074 height 870
click at [673, 15] on div "Great White Melrose" at bounding box center [703, 13] width 86 height 12
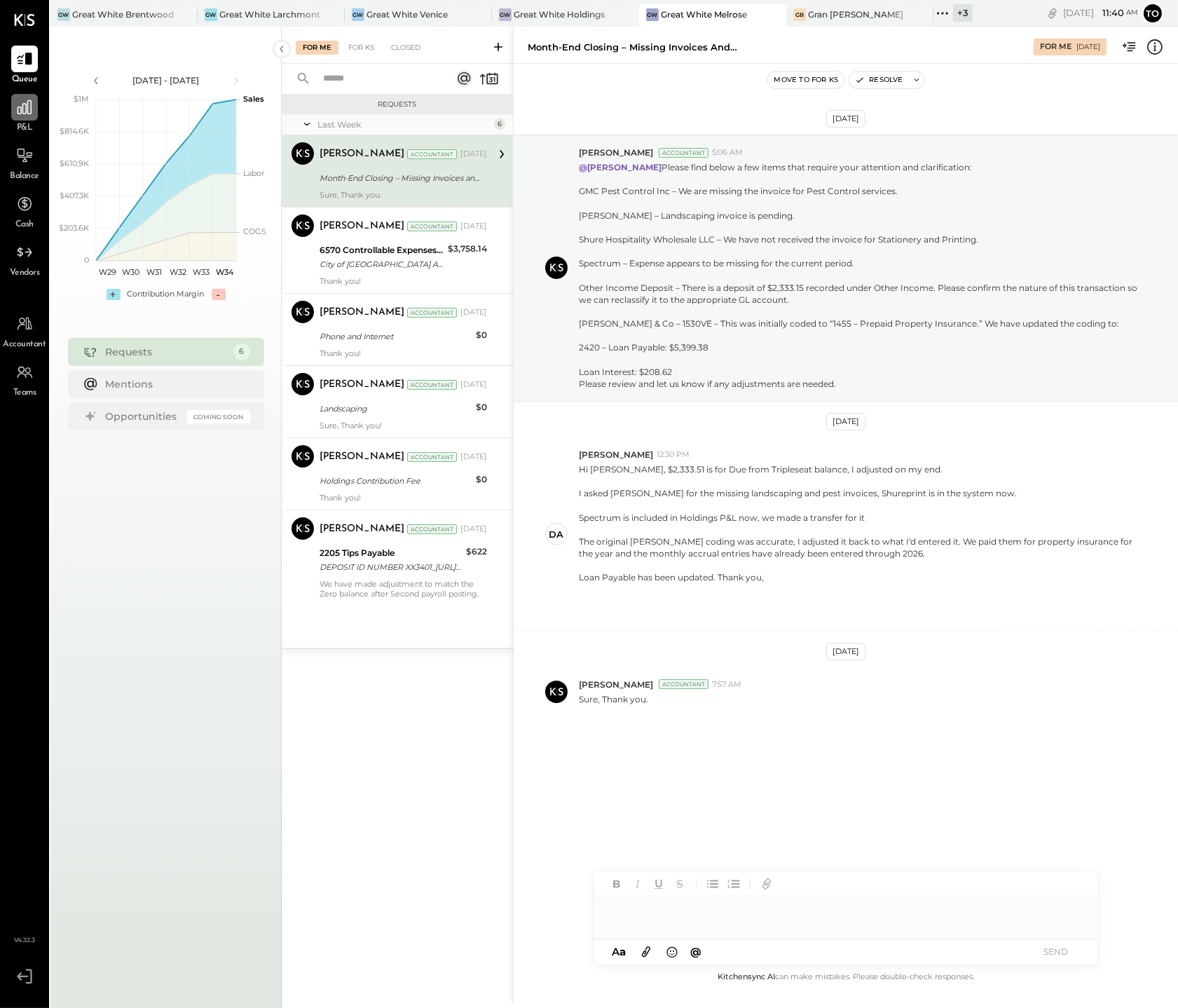
click at [26, 106] on icon at bounding box center [24, 107] width 19 height 19
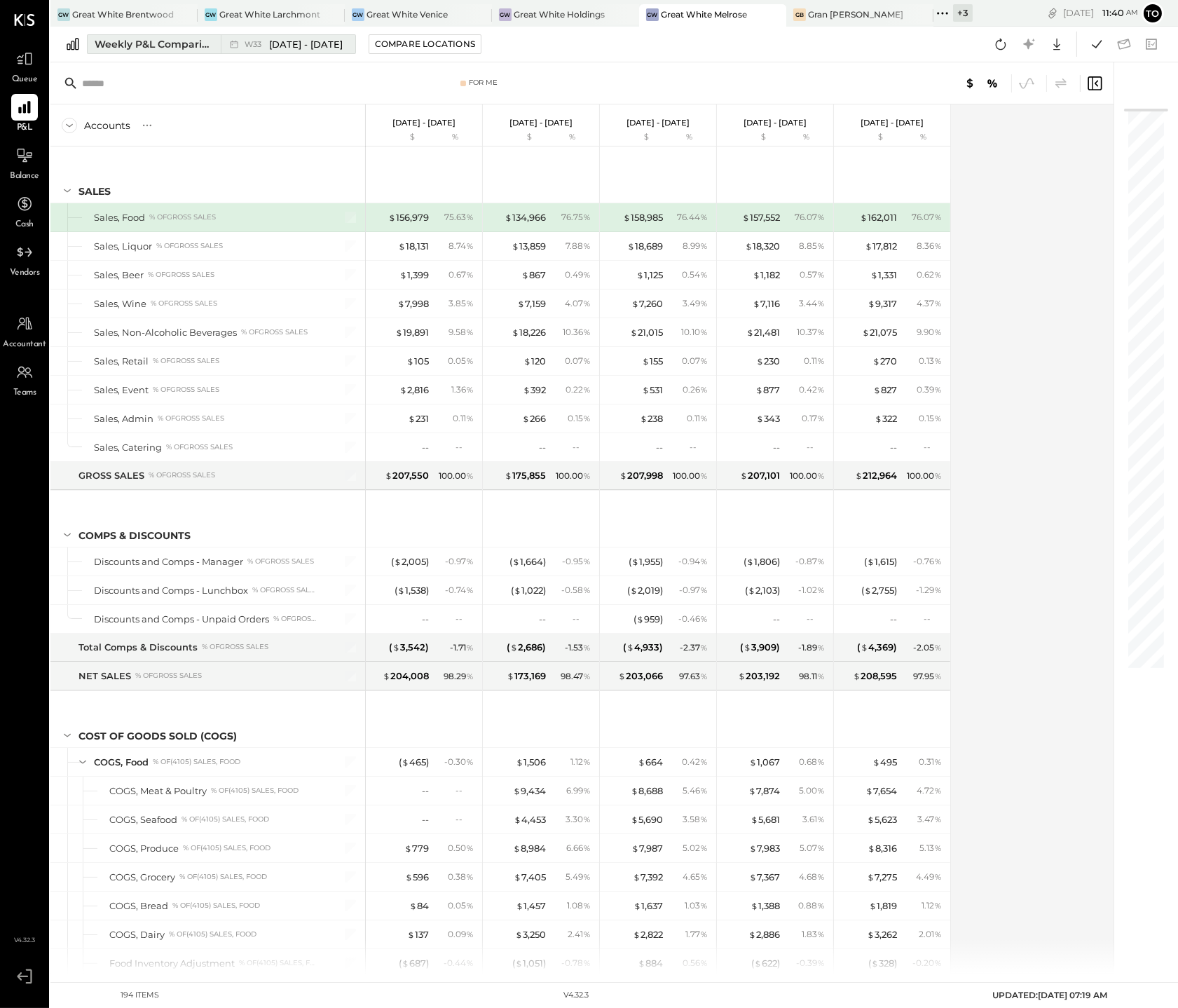
click at [164, 46] on div "Weekly P&L Comparison" at bounding box center [153, 44] width 118 height 14
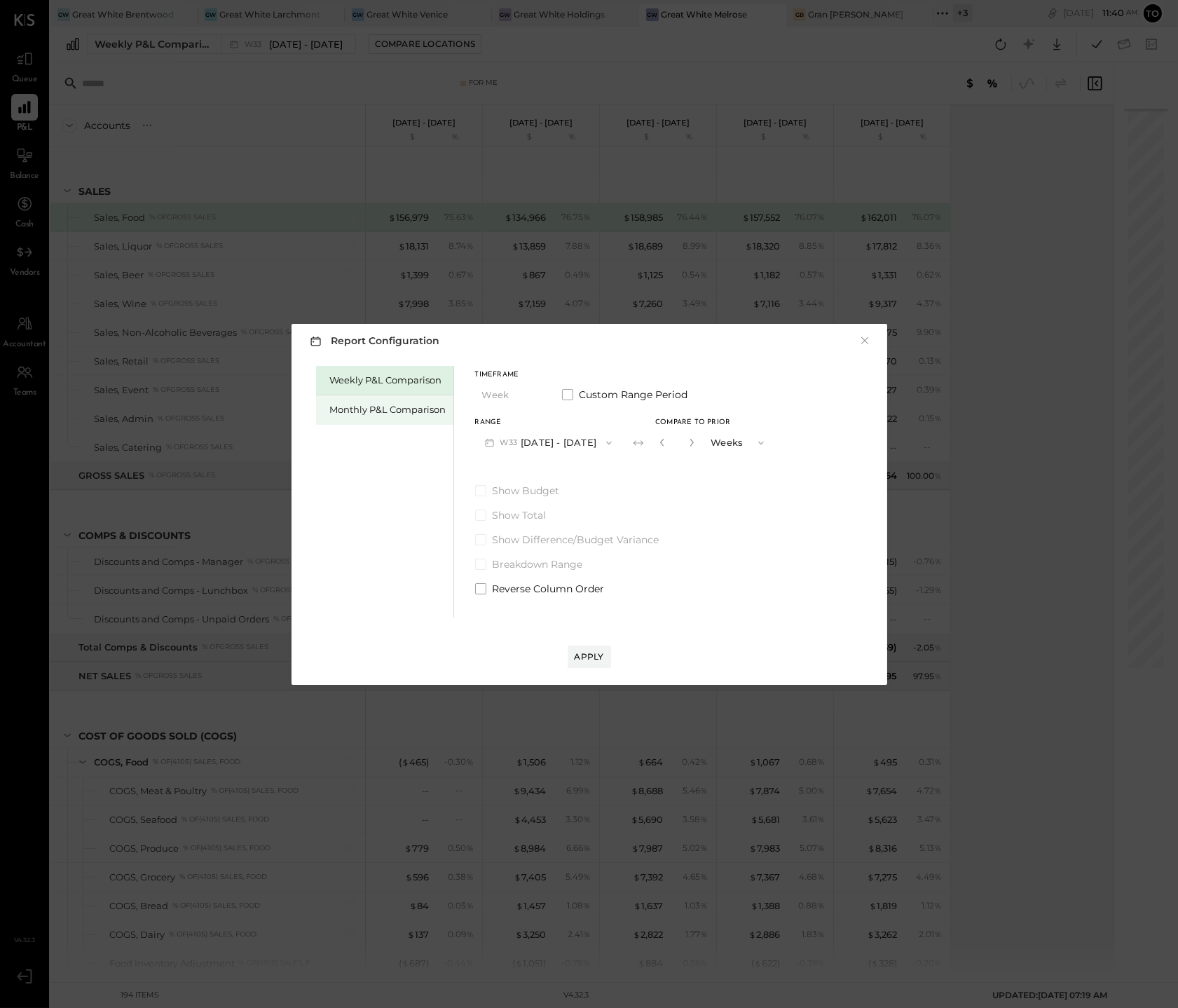
click at [384, 402] on div "Monthly P&L Comparison" at bounding box center [384, 410] width 137 height 29
click at [566, 443] on button "M08 [DATE] - [DATE]" at bounding box center [549, 442] width 148 height 26
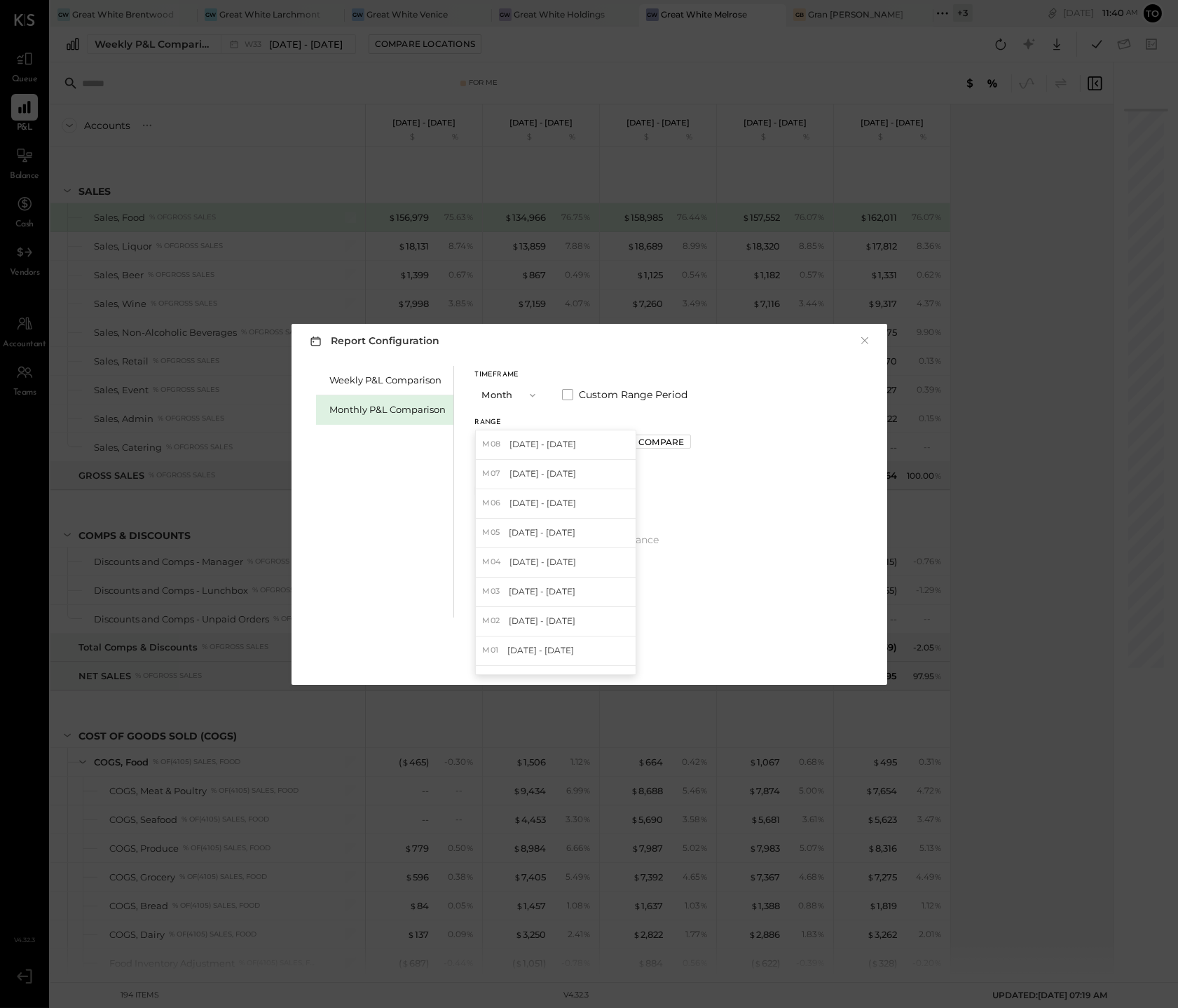
click at [494, 393] on button "Month" at bounding box center [510, 395] width 70 height 26
click at [492, 483] on div "Year" at bounding box center [510, 470] width 68 height 25
click at [539, 452] on button "[DATE] - [DATE]" at bounding box center [549, 442] width 148 height 26
click at [541, 473] on span "[DATE] - [DATE]" at bounding box center [543, 473] width 67 height 12
click at [585, 651] on div "Apply" at bounding box center [589, 656] width 29 height 12
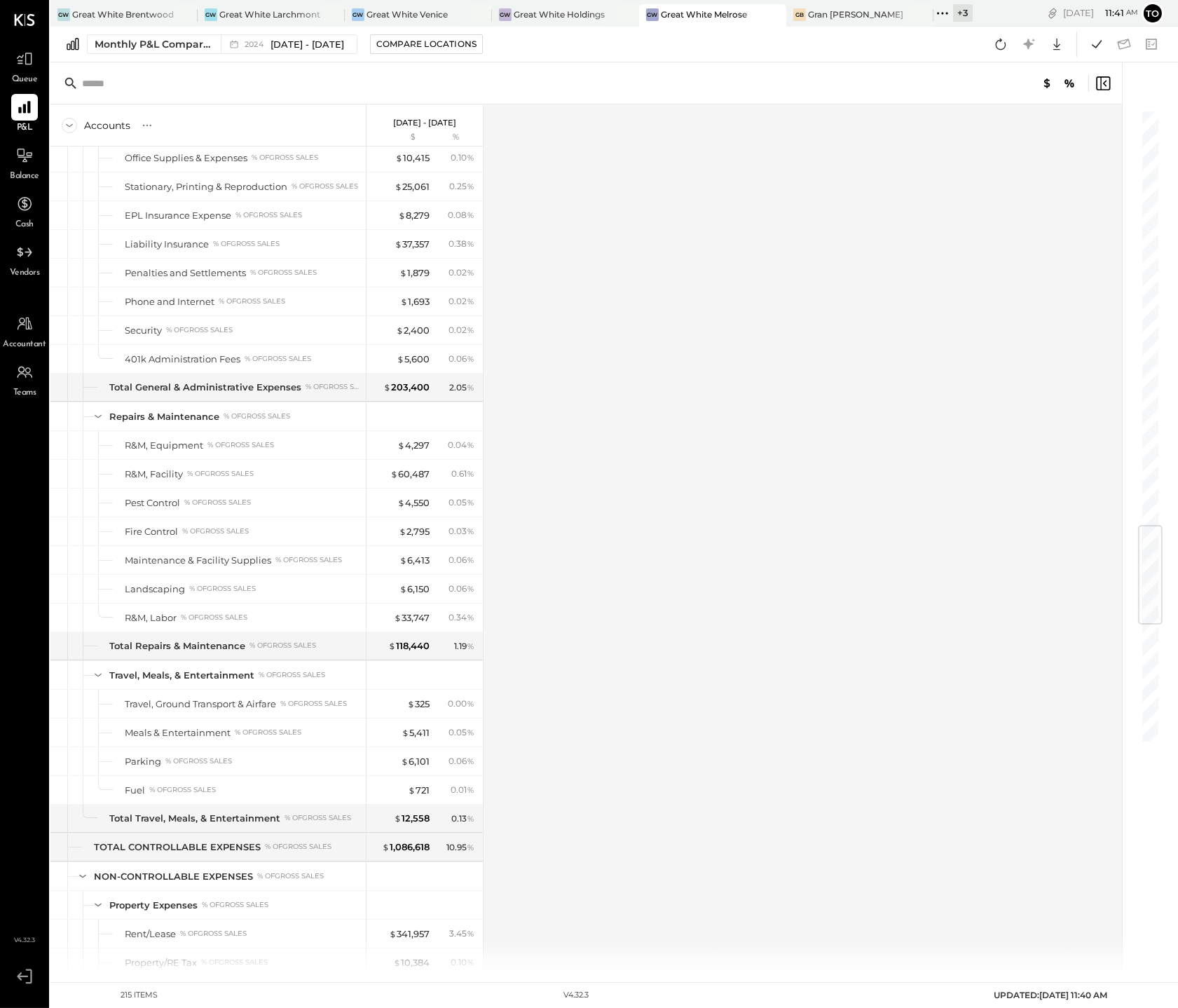
scroll to position [4436, 0]
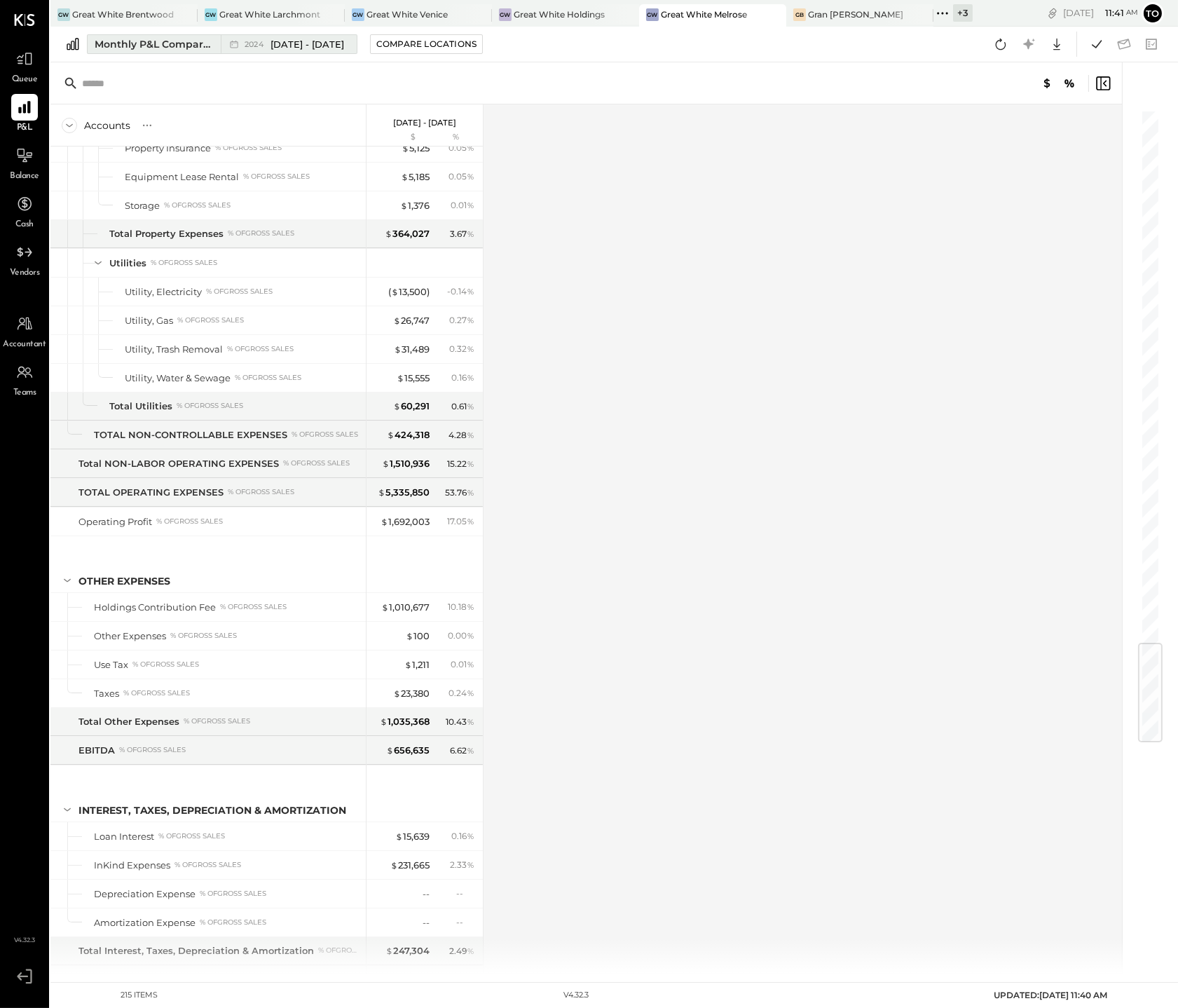
click at [292, 38] on span "[DATE] - [DATE]" at bounding box center [307, 44] width 74 height 13
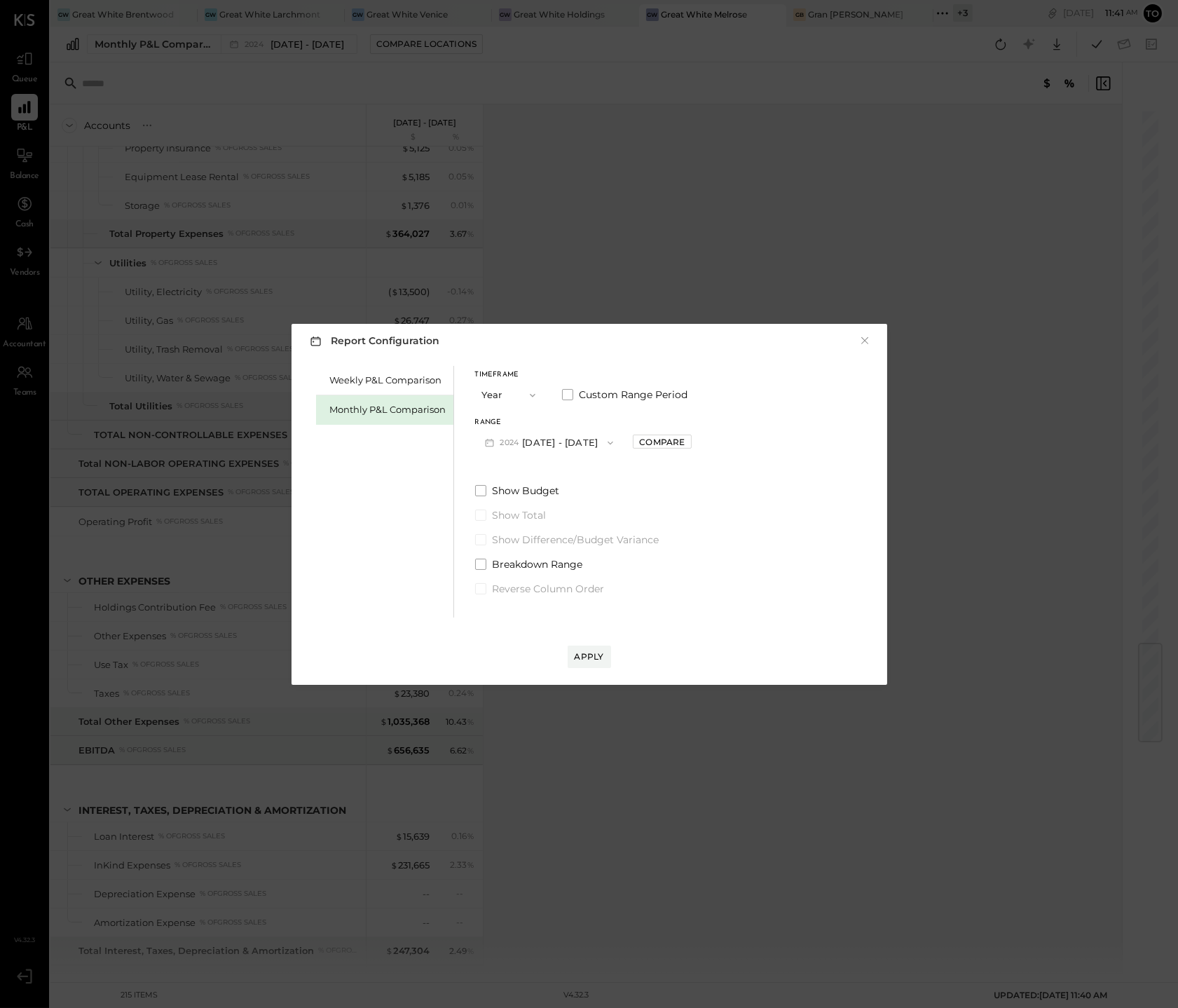
click at [584, 459] on div "Timeframe Year Custom Range Period Range [DATE] - [DATE] Compare Show Budget Sh…" at bounding box center [584, 480] width 216 height 230
click at [593, 444] on button "[DATE] - [DATE]" at bounding box center [550, 442] width 149 height 26
click at [564, 507] on span "[DATE] - [DATE]" at bounding box center [542, 502] width 67 height 12
click at [579, 660] on div "Apply" at bounding box center [589, 656] width 29 height 12
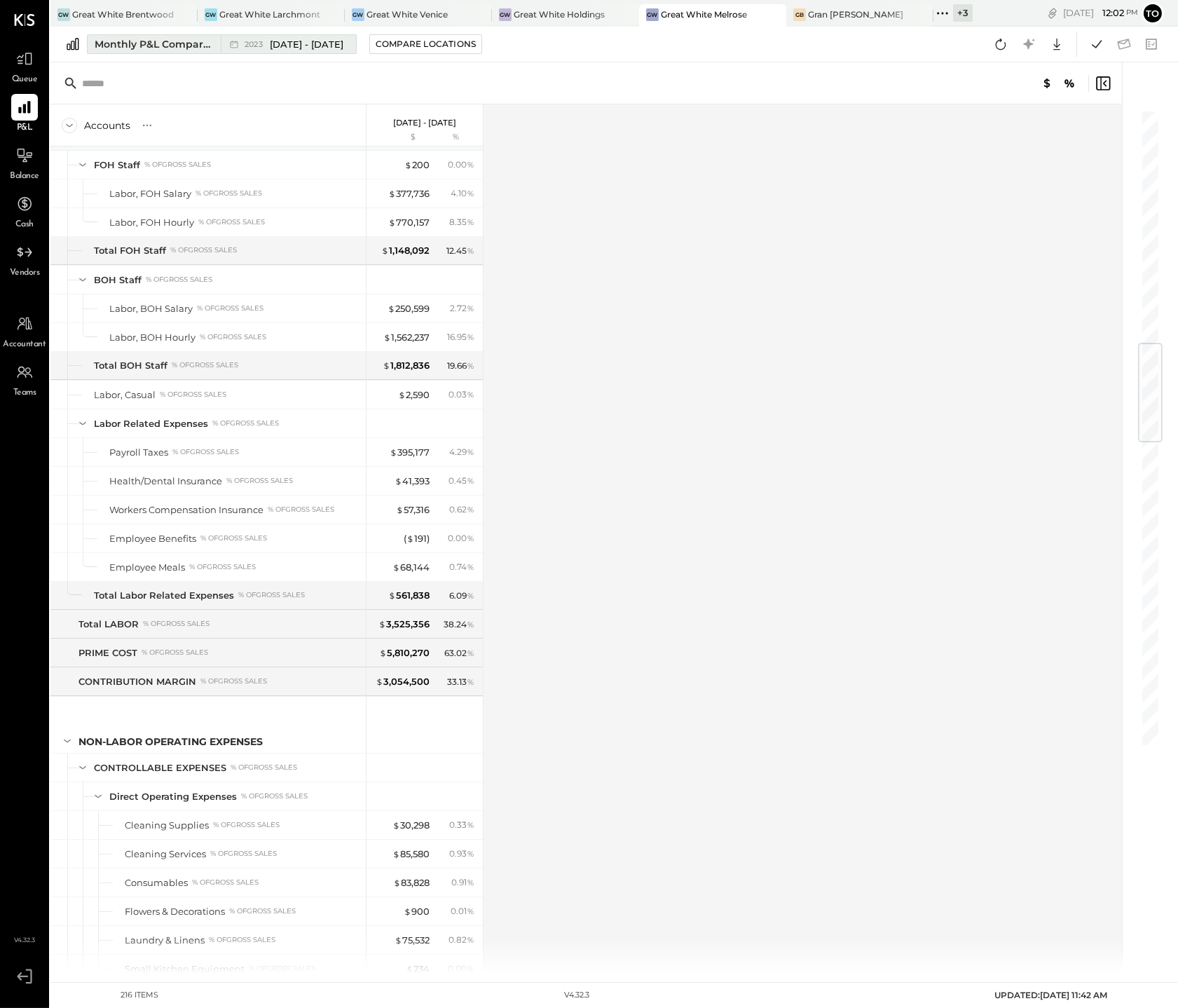
scroll to position [1926, 0]
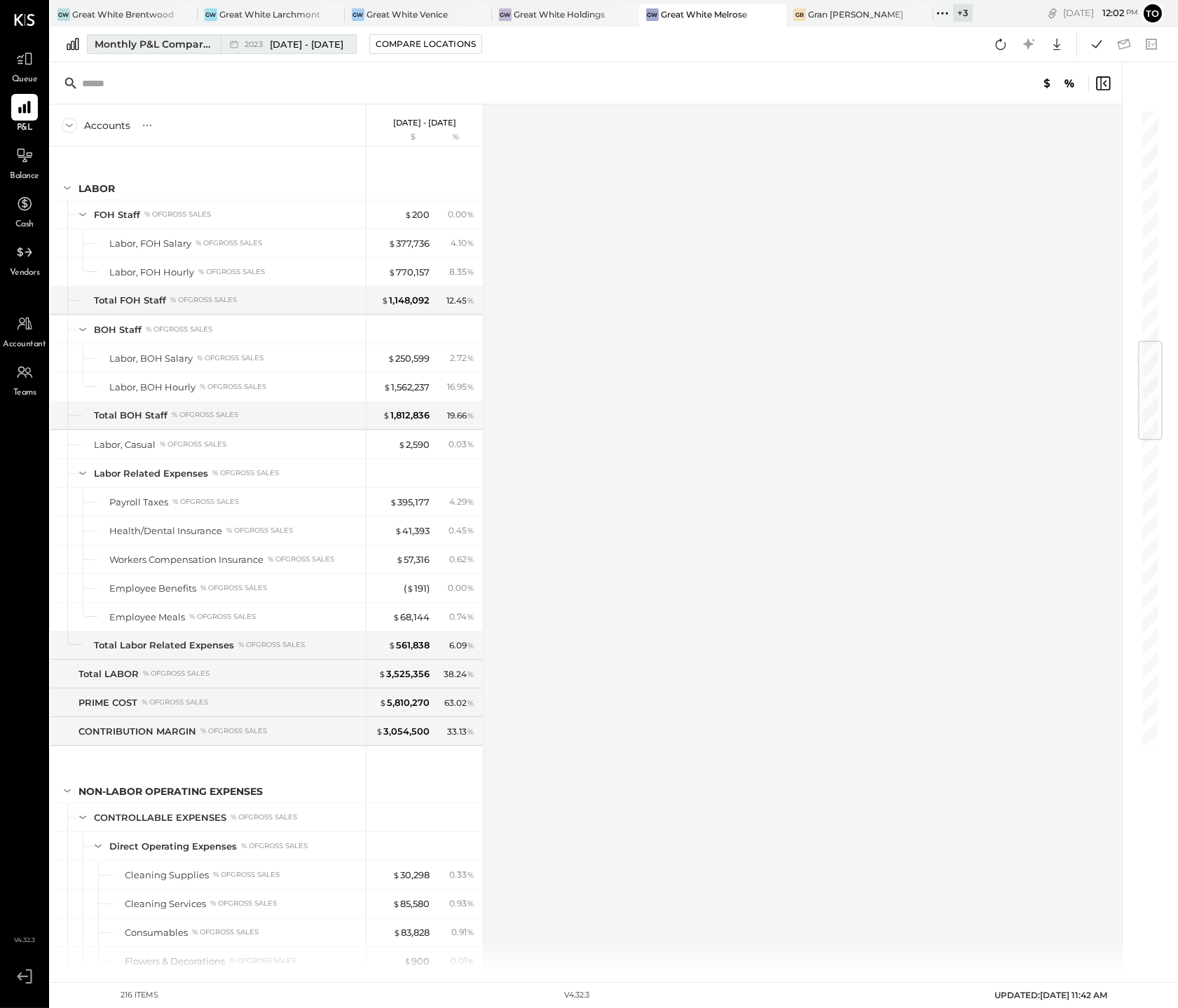
click at [334, 49] on span "[DATE] - [DATE]" at bounding box center [306, 44] width 74 height 13
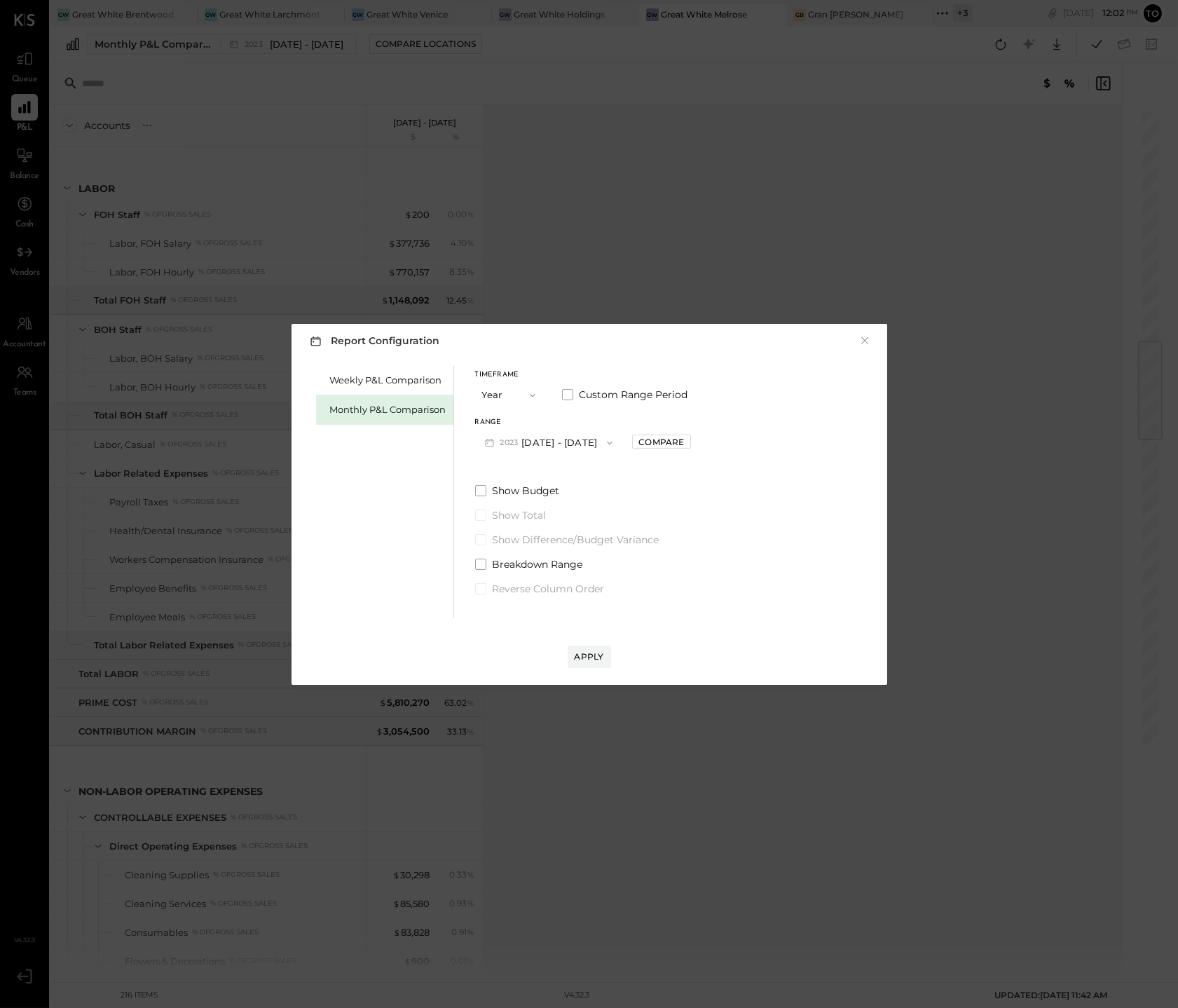
click at [536, 165] on div "Report Configuration × Weekly P&L Comparison Monthly P&L Comparison Timeframe Y…" at bounding box center [589, 504] width 1178 height 1008
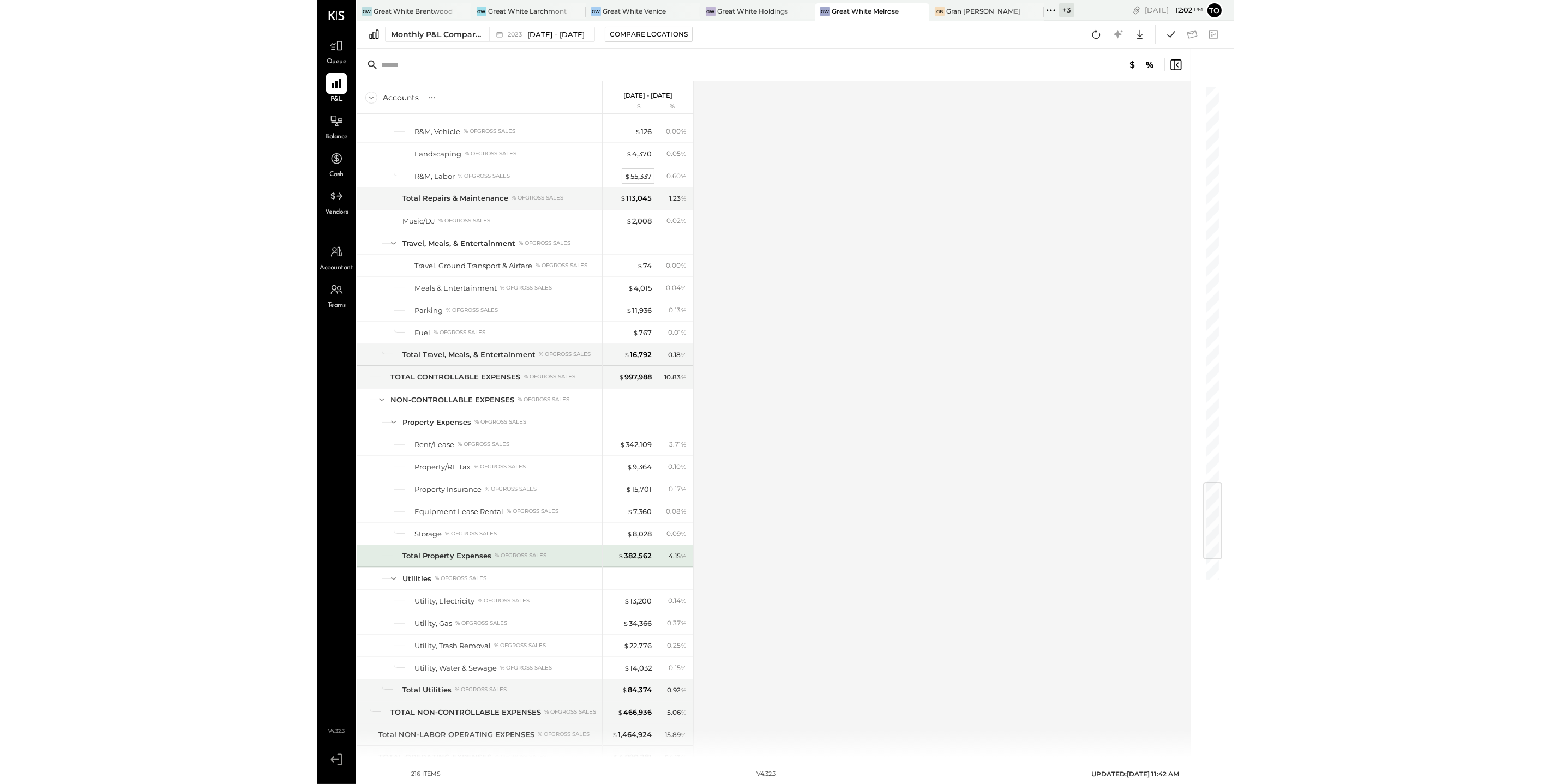
scroll to position [3473, 0]
